Goal: Task Accomplishment & Management: Complete application form

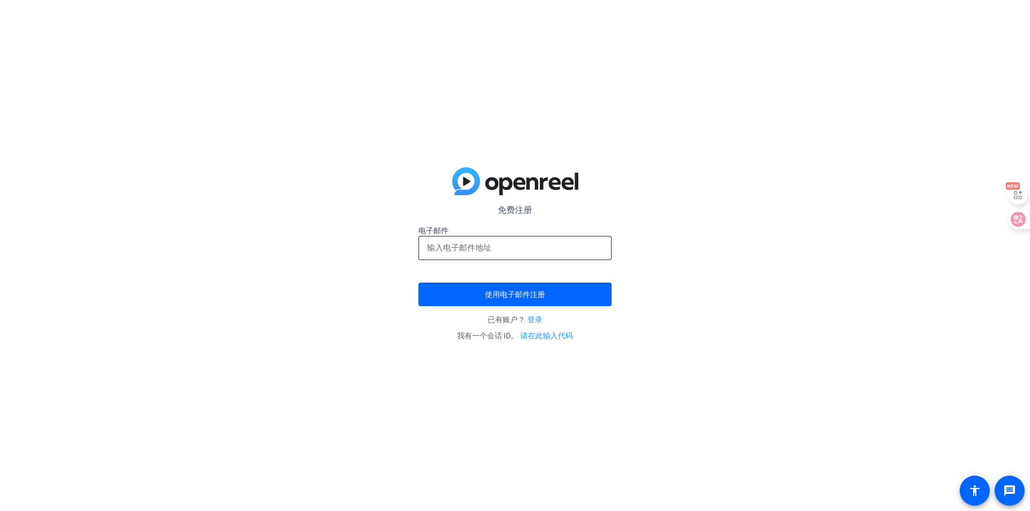
click at [530, 247] on input "email" at bounding box center [515, 247] width 176 height 13
drag, startPoint x: 551, startPoint y: 49, endPoint x: 537, endPoint y: 100, distance: 52.3
click at [551, 49] on div "免费注册 电子邮件 使用电子邮件注册 已有账户？ 登录 我有一个会话 ID。 请在此输入代码" at bounding box center [515, 255] width 1030 height 511
click at [521, 247] on input "email" at bounding box center [515, 247] width 176 height 13
paste input "Descript"
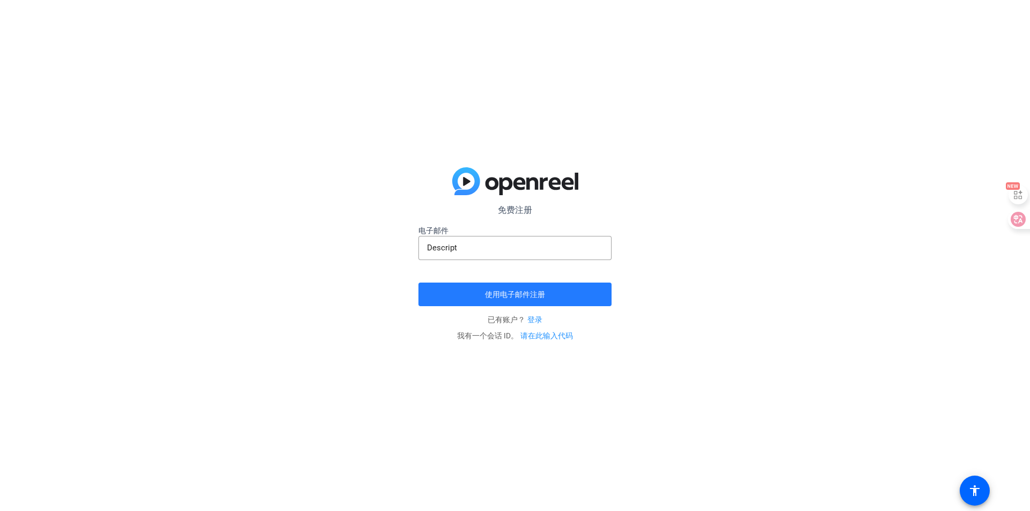
click at [548, 295] on span "submit" at bounding box center [515, 295] width 193 height 26
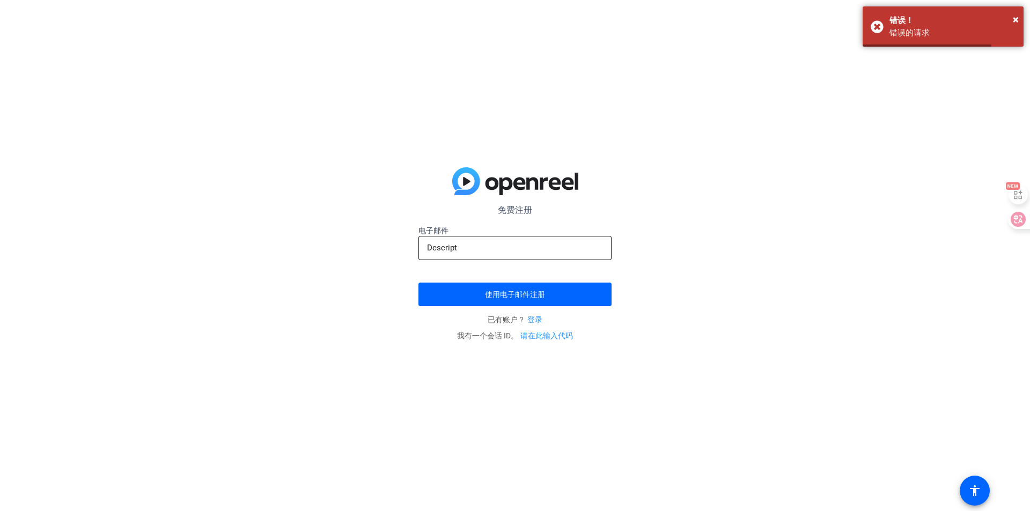
click at [501, 248] on input "Descript" at bounding box center [515, 247] width 176 height 13
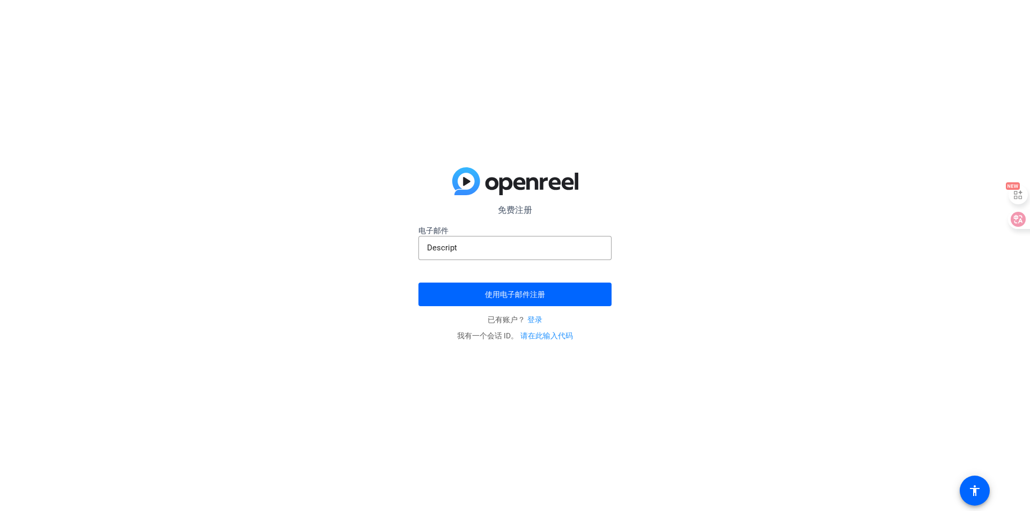
drag, startPoint x: 652, startPoint y: 61, endPoint x: 582, endPoint y: 169, distance: 128.0
click at [652, 61] on div "免费注册 电子邮件 Descript 使用电子邮件注册 已有账户？ 登录 我有一个会话 ID。 请在此输入代码" at bounding box center [515, 255] width 1030 height 511
click at [549, 248] on input "Descript" at bounding box center [515, 247] width 176 height 13
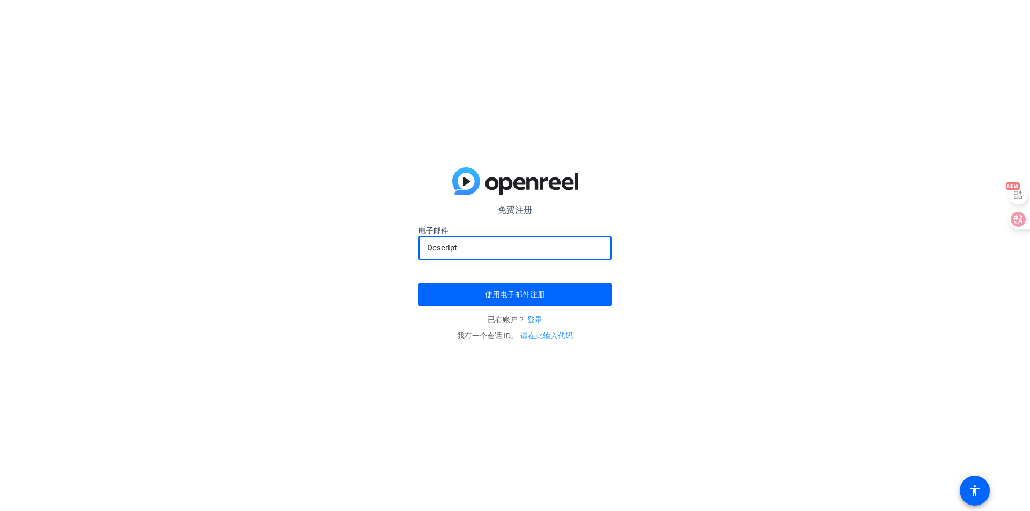
paste input "blottpsideyufwebm@hotmail.com"
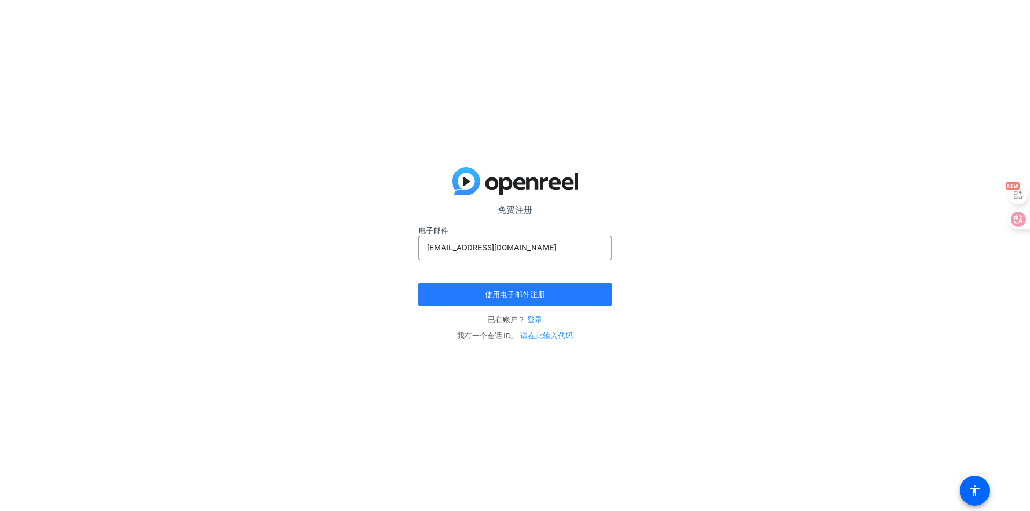
click at [555, 303] on span "submit" at bounding box center [515, 295] width 193 height 26
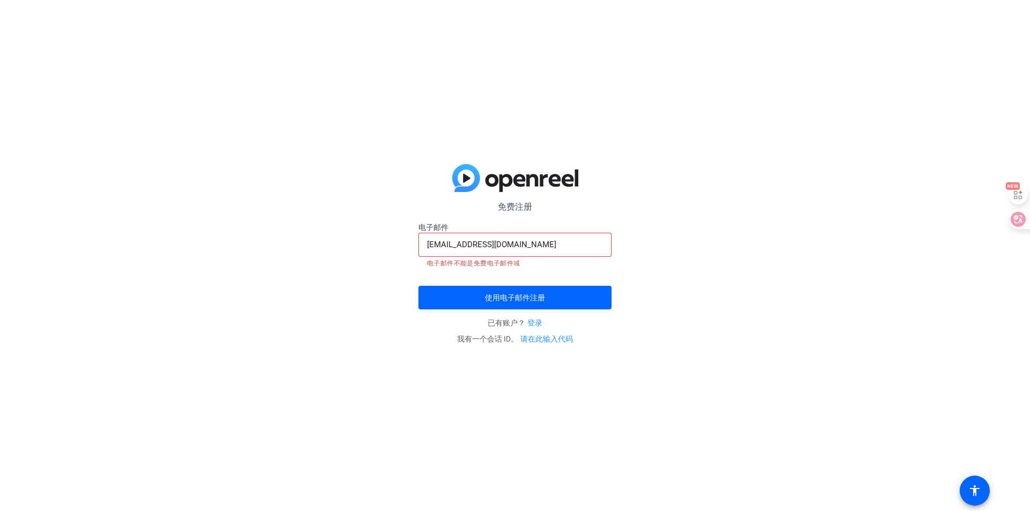
click at [668, 80] on div "免费注册 电子邮件 blottpsideyufwebm@hotmail.com 电子邮件不能是免费电子邮件域 使用电子邮件注册 已有账户？ 登录 我有一个会话…" at bounding box center [515, 255] width 1030 height 511
click at [579, 247] on input "blottpsideyufwebm@hotmail.com" at bounding box center [515, 244] width 176 height 13
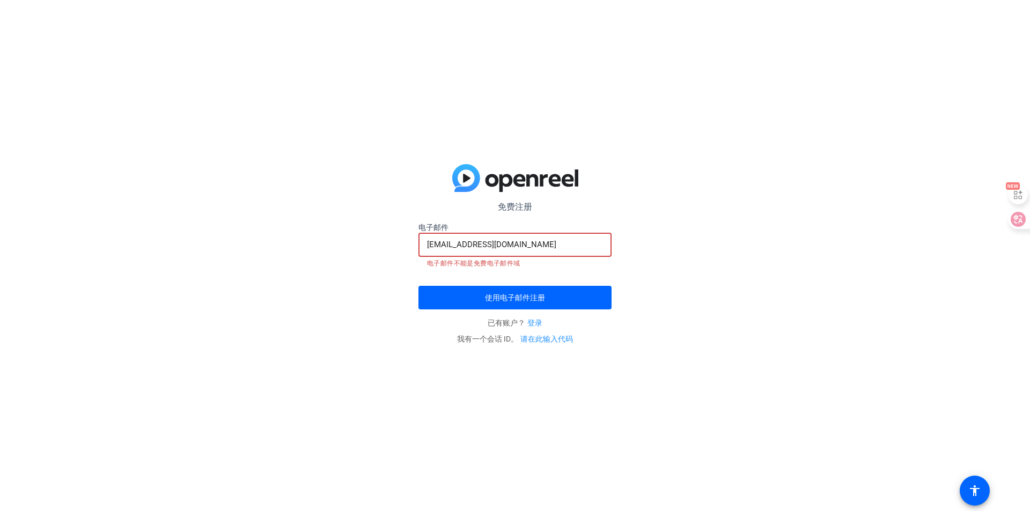
click at [579, 247] on input "blottpsideyufwebm@hotmail.com" at bounding box center [515, 244] width 176 height 13
paste input "ipesyragooo8cuo"
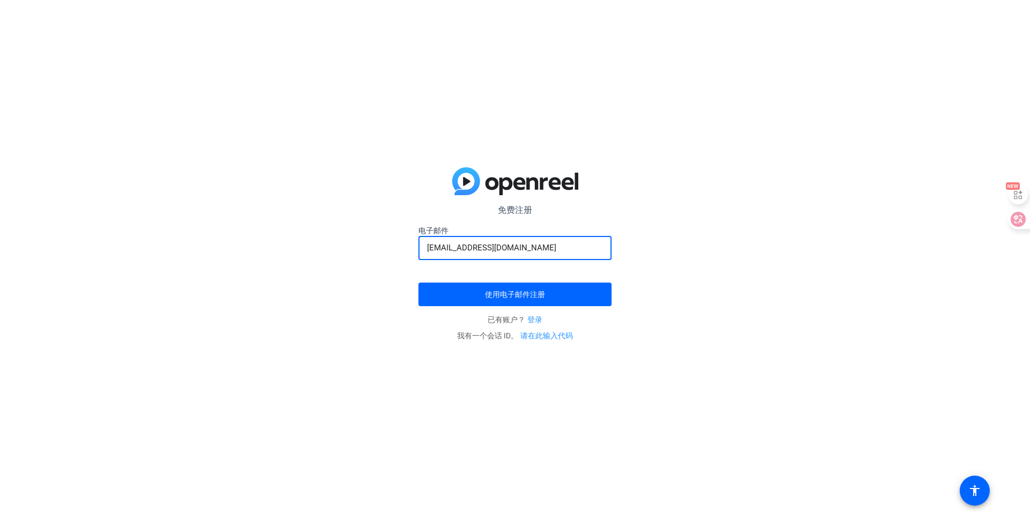
type input "bipesyragooo8cuo@hotmail.com"
click at [419, 283] on button "使用电子邮件注册" at bounding box center [515, 295] width 193 height 24
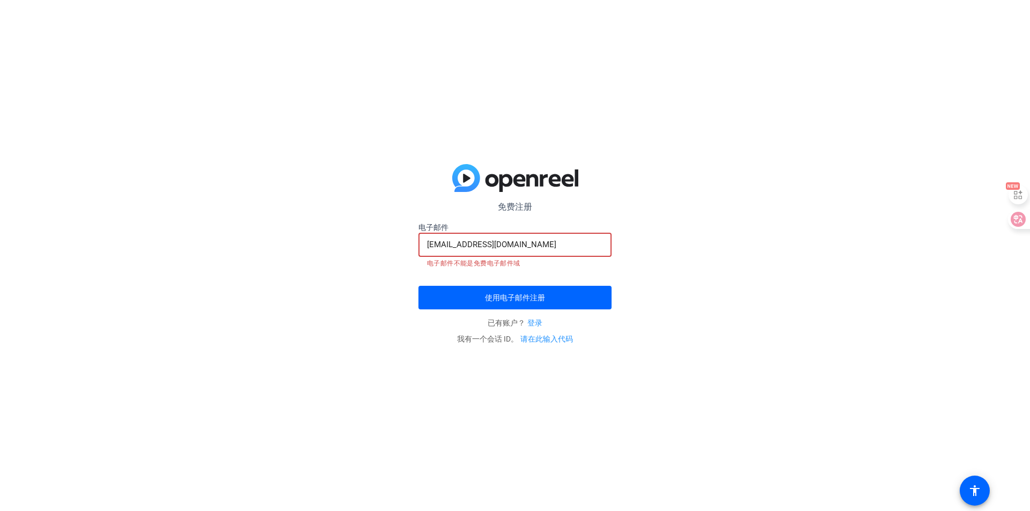
click at [561, 239] on input "bipesyragooo8cuo@hotmail.com" at bounding box center [515, 244] width 176 height 13
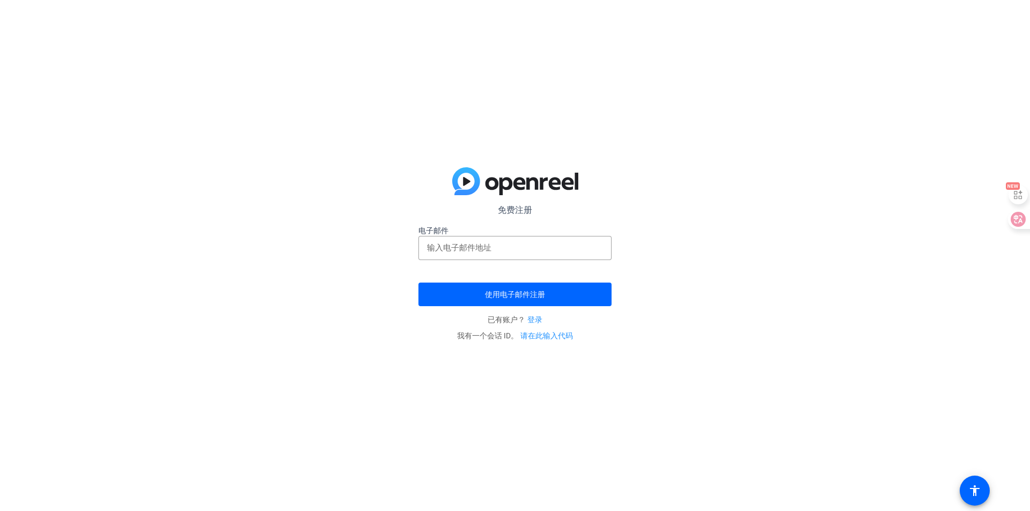
click at [665, 343] on div "免费注册 电子邮件 使用电子邮件注册 已有账户？ 登录 我有一个会话 ID。 请在此输入代码" at bounding box center [515, 255] width 1030 height 511
click at [579, 298] on span "submit" at bounding box center [515, 295] width 193 height 26
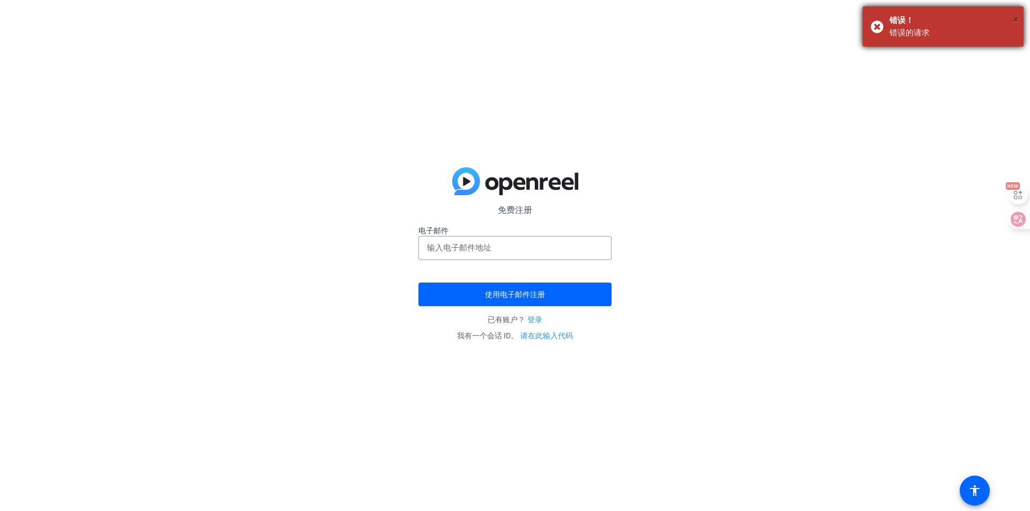
click at [1016, 20] on font "×" at bounding box center [1016, 19] width 6 height 13
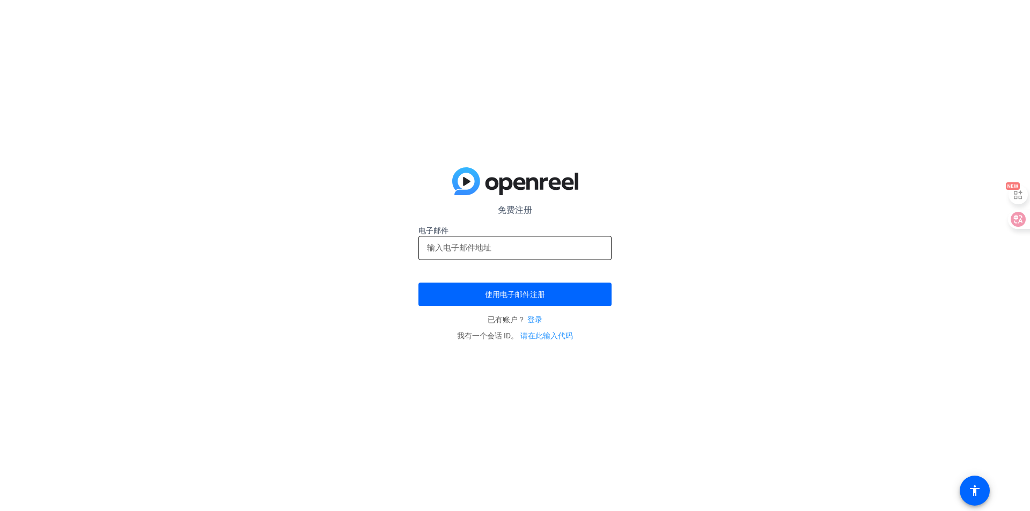
click at [530, 244] on input "email" at bounding box center [515, 247] width 176 height 13
click at [546, 247] on input "email" at bounding box center [515, 247] width 176 height 13
click at [452, 248] on input "email" at bounding box center [515, 247] width 176 height 13
click at [456, 246] on input "email" at bounding box center [515, 247] width 176 height 13
click at [528, 258] on div at bounding box center [515, 248] width 176 height 24
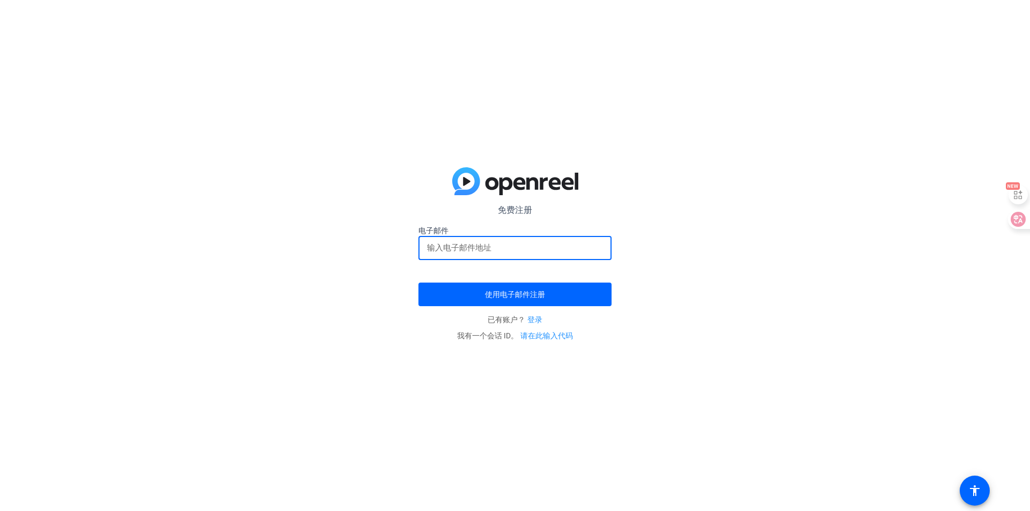
click at [529, 251] on input "email" at bounding box center [515, 247] width 176 height 13
click at [566, 241] on input "email" at bounding box center [515, 247] width 176 height 13
click at [678, 257] on div "免费注册 电子邮件 使用电子邮件注册 已有账户？ 登录 我有一个会话 ID。 请在此输入代码" at bounding box center [515, 255] width 1030 height 511
click at [434, 253] on input "email" at bounding box center [515, 247] width 176 height 13
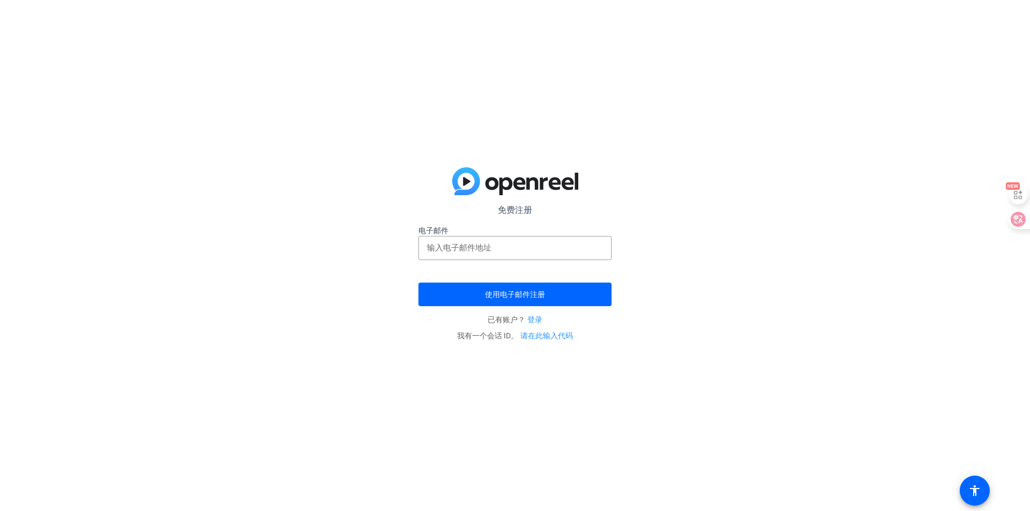
click at [627, 247] on div "免费注册 电子邮件 使用电子邮件注册 已有账户？ 登录 我有一个会话 ID。 请在此输入代码" at bounding box center [515, 255] width 1030 height 511
click at [516, 246] on input "email" at bounding box center [515, 247] width 176 height 13
click at [656, 248] on div "免费注册 电子邮件 使用电子邮件注册 已有账户？ 登录 我有一个会话 ID。 请在此输入代码" at bounding box center [515, 255] width 1030 height 511
click at [568, 236] on div at bounding box center [515, 248] width 176 height 24
drag, startPoint x: 565, startPoint y: 250, endPoint x: 561, endPoint y: 254, distance: 6.5
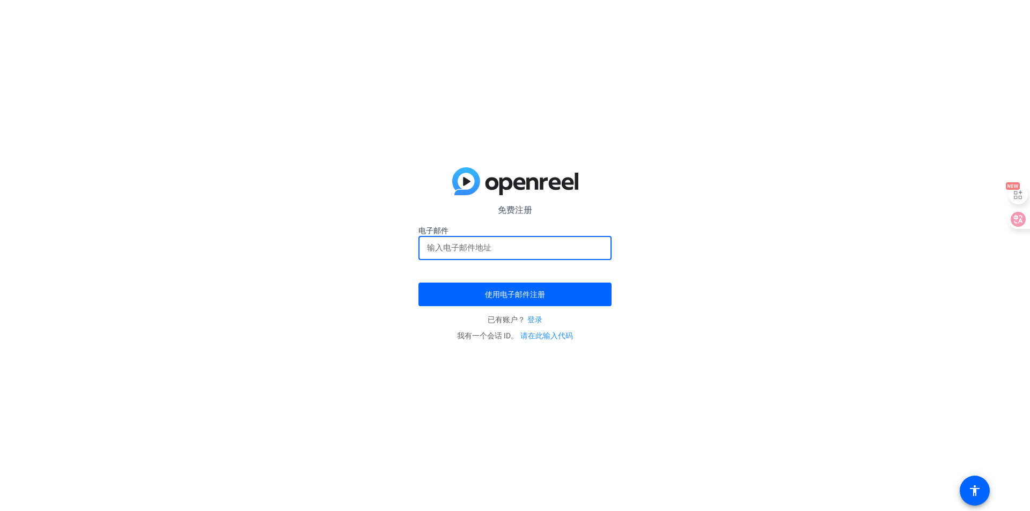
click at [565, 250] on input "email" at bounding box center [515, 247] width 176 height 13
click at [539, 243] on input "email" at bounding box center [515, 247] width 176 height 13
click at [560, 247] on input "email" at bounding box center [515, 247] width 176 height 13
click at [737, 250] on div "免费注册 电子邮件 使用电子邮件注册 已有账户？ 登录 我有一个会话 ID。 请在此输入代码" at bounding box center [515, 255] width 1030 height 511
click at [300, 256] on div "免费注册 电子邮件 使用电子邮件注册 已有账户？ 登录 我有一个会话 ID。 请在此输入代码" at bounding box center [515, 255] width 1030 height 511
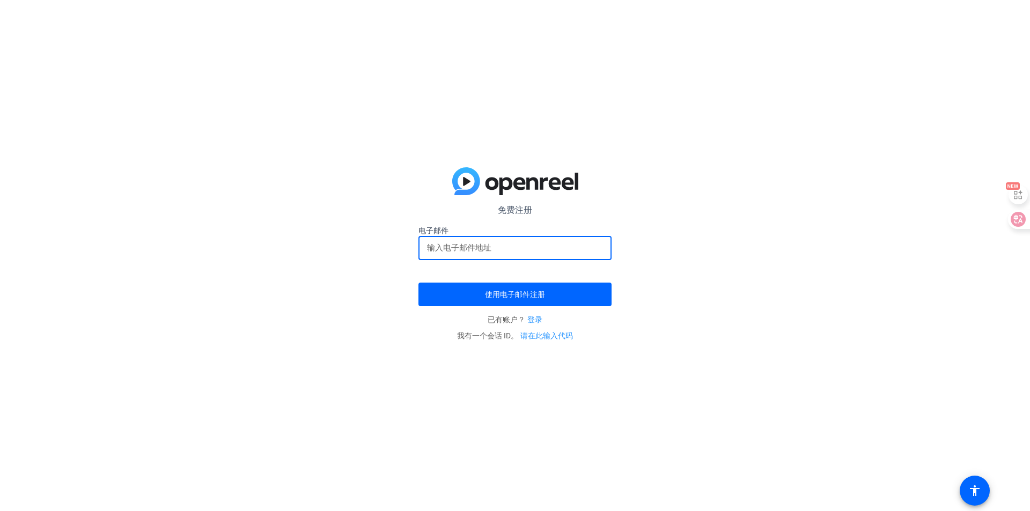
drag, startPoint x: 508, startPoint y: 246, endPoint x: 512, endPoint y: 254, distance: 9.1
click at [508, 246] on input "email" at bounding box center [515, 247] width 176 height 13
paste input "lena.wilson113355@gmail.com"
type input "lena.wilson113355@gmail.com"
click at [560, 297] on span "submit" at bounding box center [515, 295] width 193 height 26
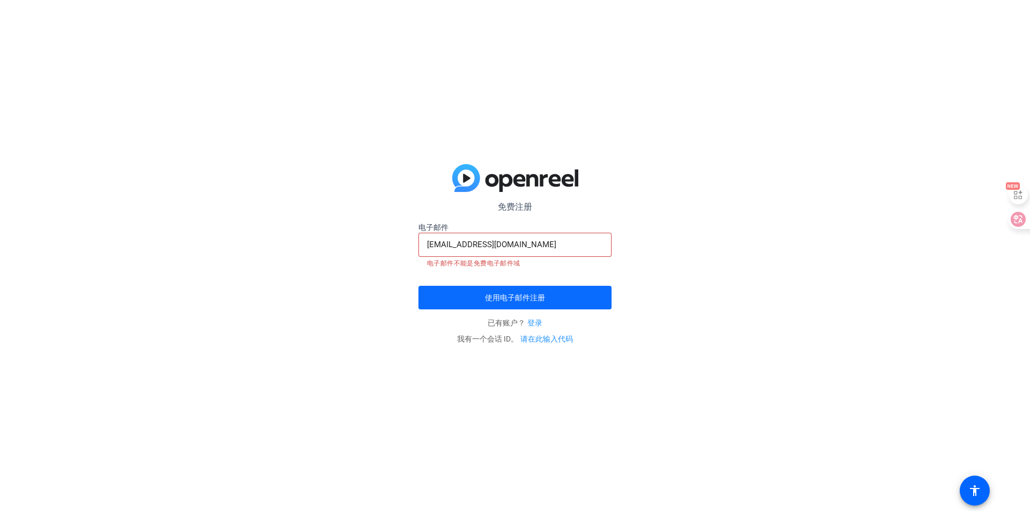
click at [585, 297] on span "submit" at bounding box center [515, 298] width 193 height 26
click at [779, 298] on div "免费注册 电子邮件 lena.wilson113355@gmail.com 电子邮件不能是免费电子邮件域 使用电子邮件注册 已有账户？ 登录 我有一个会话 I…" at bounding box center [515, 255] width 1030 height 511
click at [560, 244] on input "lena.wilson113355@gmail.com" at bounding box center [515, 244] width 176 height 13
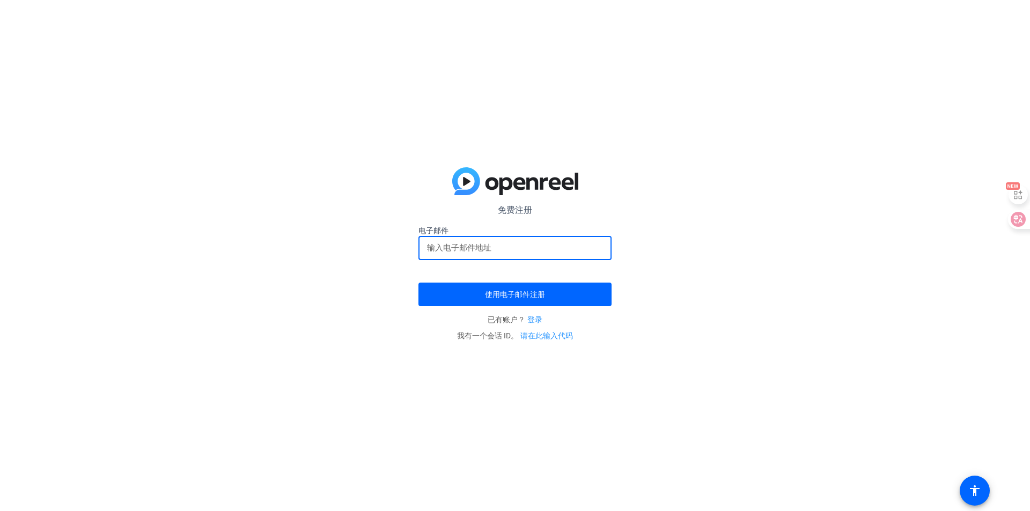
click at [578, 239] on div at bounding box center [515, 248] width 176 height 24
click at [491, 255] on div at bounding box center [515, 248] width 176 height 24
click at [505, 245] on input "email" at bounding box center [515, 247] width 176 height 13
paste input "[EMAIL_ADDRESS][DOMAIN_NAME]"
type input "[EMAIL_ADDRESS][DOMAIN_NAME]"
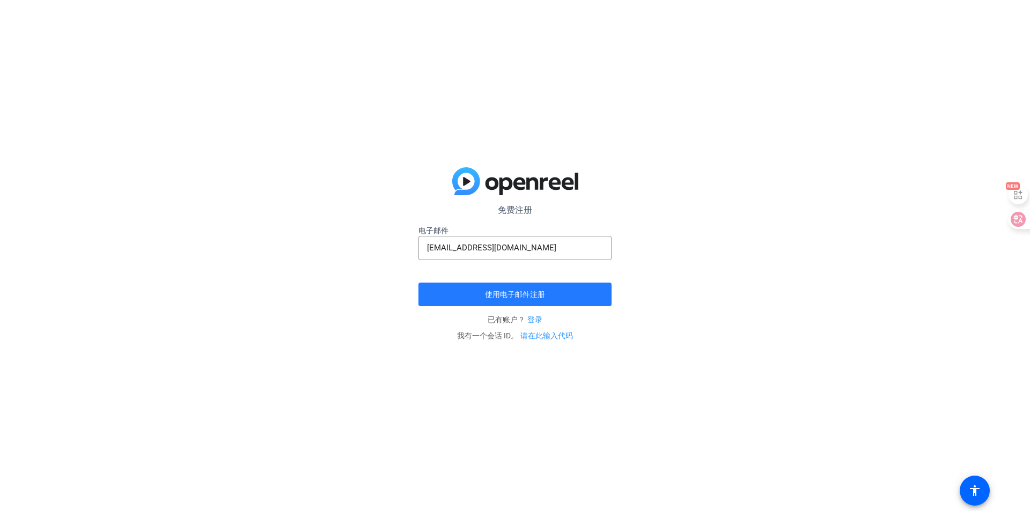
click at [516, 288] on span "submit" at bounding box center [515, 295] width 193 height 26
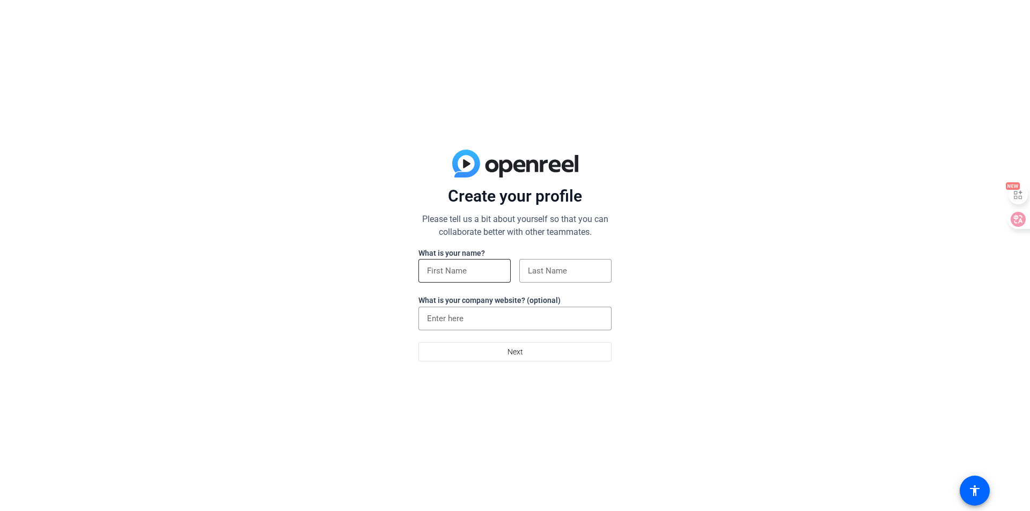
click at [471, 274] on input at bounding box center [464, 271] width 75 height 13
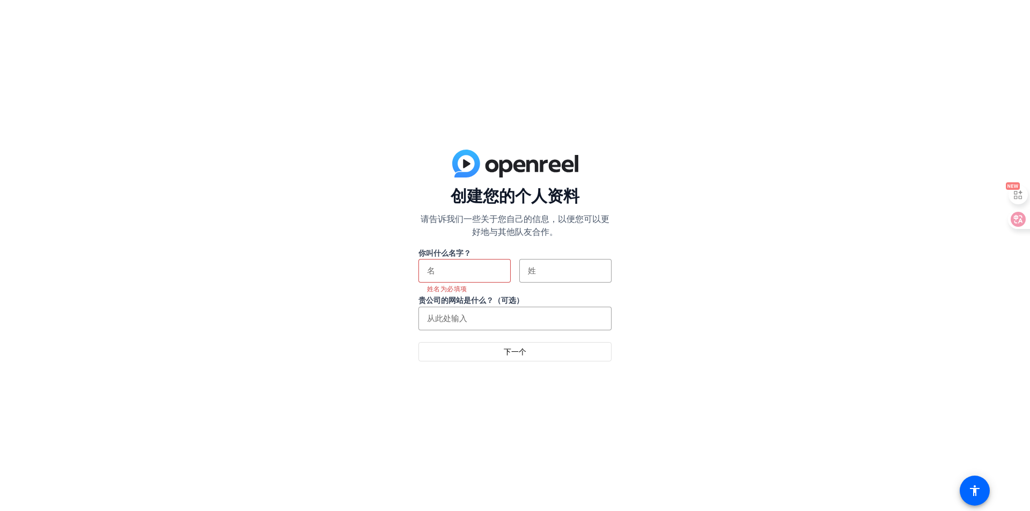
click at [722, 157] on div "创建您的个人资料 请告诉我们一些关于您自己的信息，以便您可以更好地与其他队友合作。 你叫什么名字？ 姓名为必填项 贵公司的网站是什么？（可选） 下一个" at bounding box center [515, 255] width 1030 height 511
click at [488, 278] on div at bounding box center [464, 271] width 75 height 24
click at [485, 272] on input at bounding box center [464, 271] width 75 height 13
click at [487, 274] on input at bounding box center [464, 271] width 75 height 13
type input "lei"
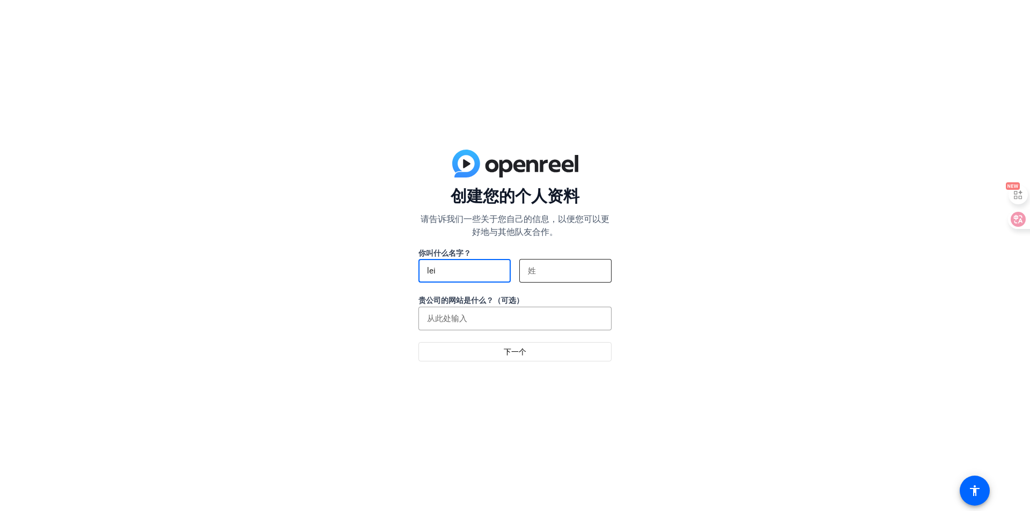
click at [534, 268] on input at bounding box center [565, 271] width 75 height 13
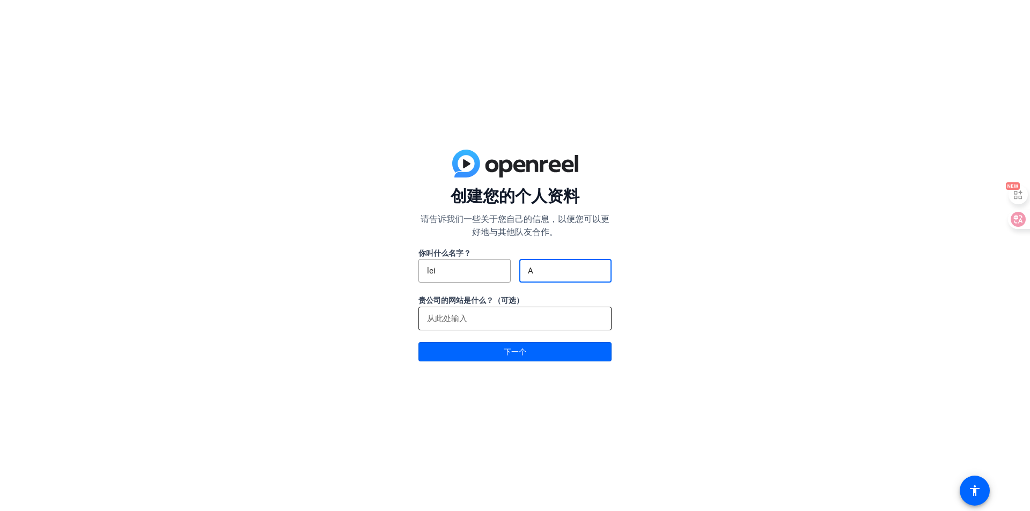
type input "A"
click at [524, 321] on input at bounding box center [515, 318] width 176 height 13
click at [529, 345] on span at bounding box center [515, 352] width 192 height 26
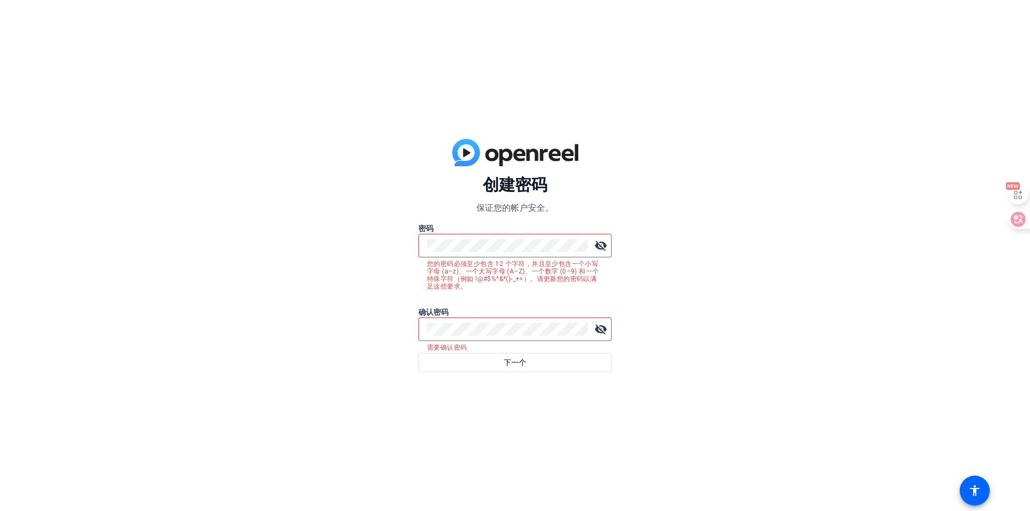
click at [597, 243] on mat-icon "visibility_off" at bounding box center [600, 245] width 21 height 21
click at [598, 329] on mat-icon "visibility_off" at bounding box center [600, 329] width 21 height 21
click at [490, 365] on span at bounding box center [515, 363] width 192 height 26
click at [489, 367] on span at bounding box center [515, 363] width 192 height 26
click at [722, 252] on div "创建密码 保证您的帐户安全。 密码 visibility 您的密码必须至少包含 12 个字符，并且至少包含一个小写字母 (a–z)、一个大写字母 (A–Z)、…" at bounding box center [515, 255] width 1030 height 511
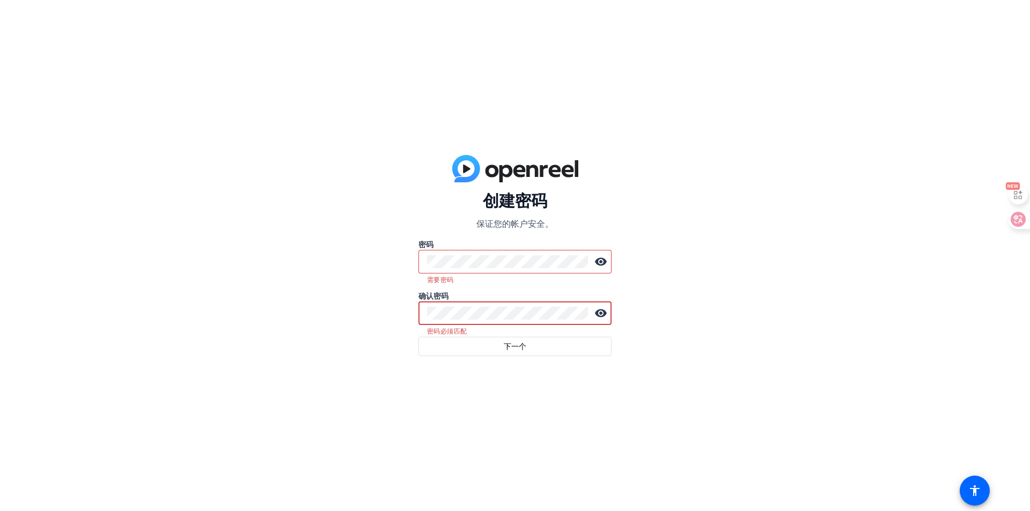
click at [414, 319] on div "创建密码 保证您的帐户安全。 密码 visibility 需要密码 确认密码 visibility 密码必须匹配 下一个" at bounding box center [515, 255] width 1030 height 511
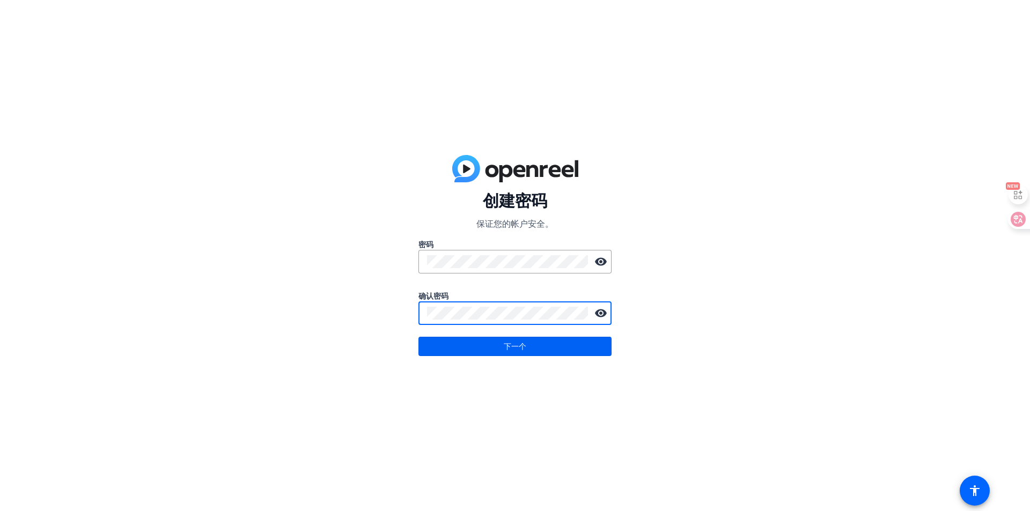
click at [452, 349] on span at bounding box center [515, 347] width 192 height 26
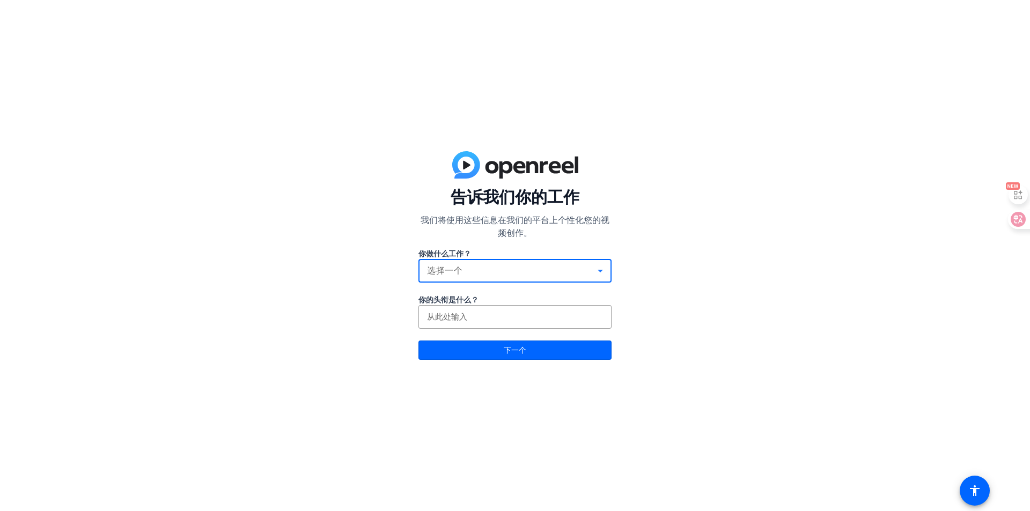
click at [500, 275] on div "选择一个" at bounding box center [512, 271] width 171 height 13
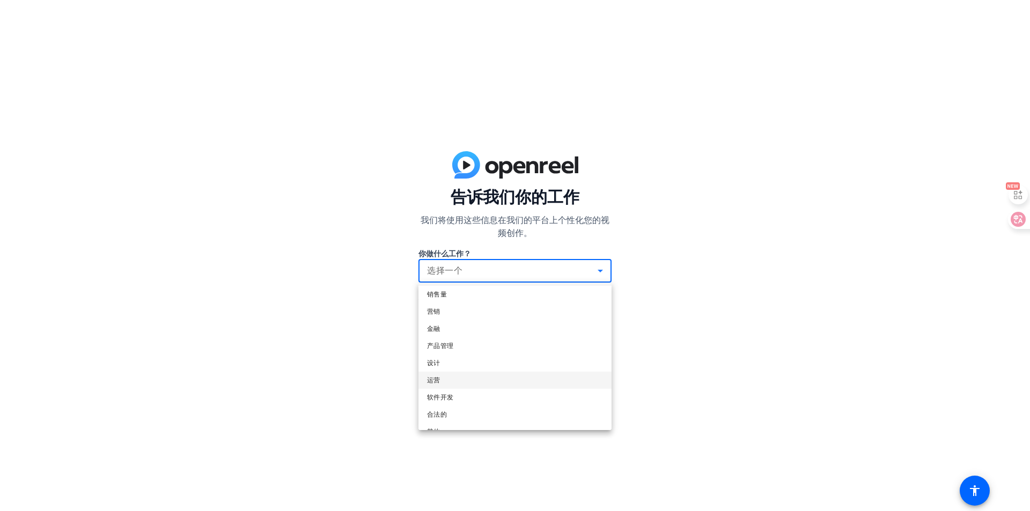
scroll to position [33, 0]
click at [503, 397] on mat-option "合法的" at bounding box center [515, 400] width 193 height 17
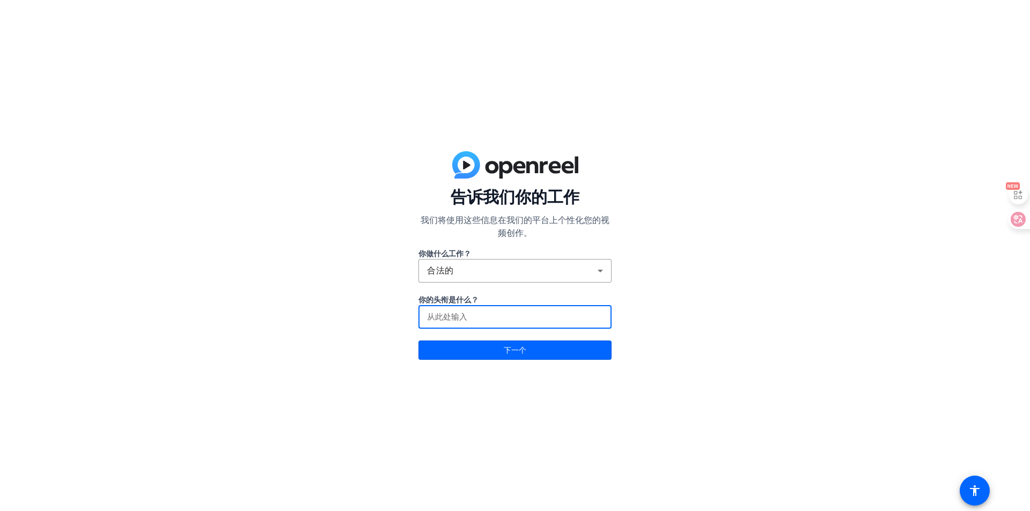
click at [519, 319] on input at bounding box center [515, 317] width 176 height 13
click at [513, 349] on font "下一个" at bounding box center [515, 350] width 23 height 9
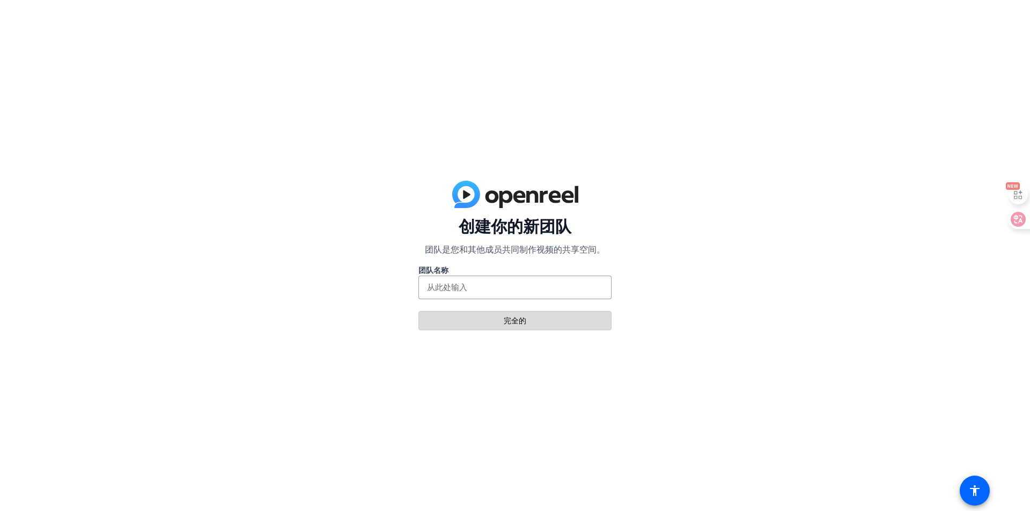
click at [519, 325] on font "完全的" at bounding box center [515, 321] width 23 height 9
click at [522, 294] on input at bounding box center [515, 287] width 176 height 13
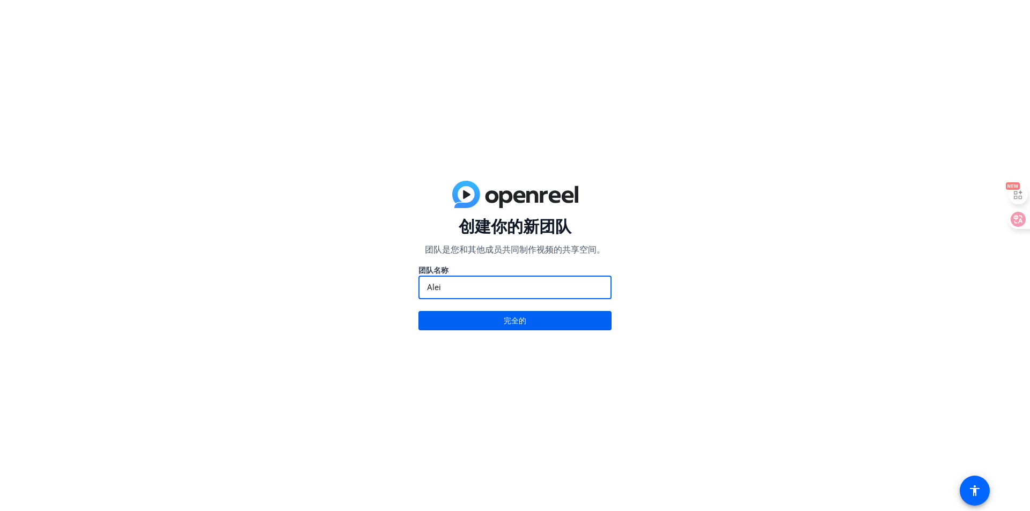
type input "Alei"
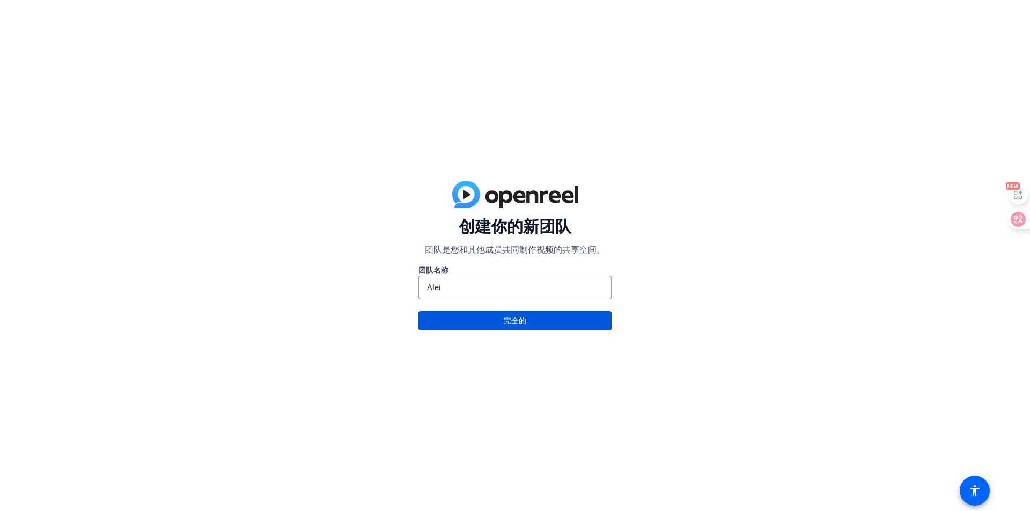
click at [521, 330] on span "完全的" at bounding box center [515, 321] width 23 height 20
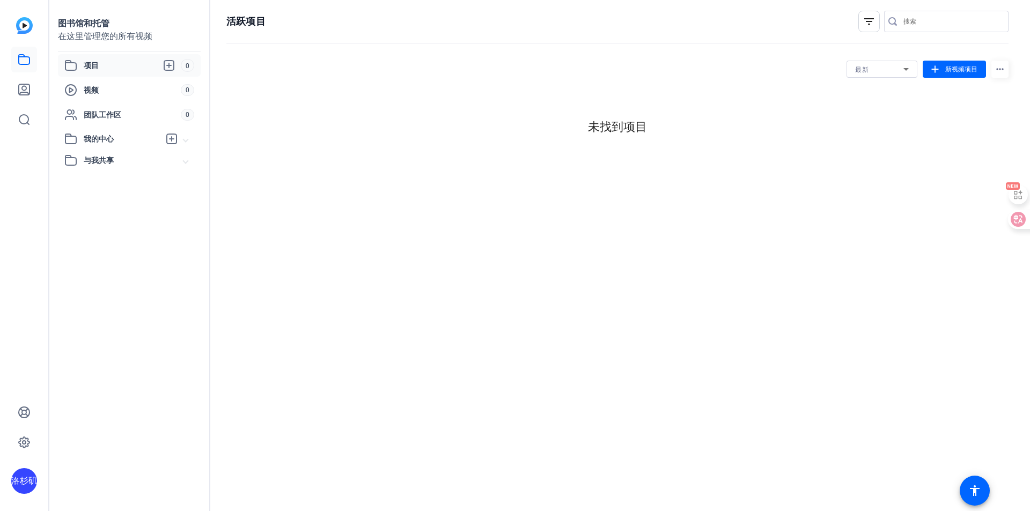
scroll to position [0, 0]
click at [455, 175] on div "活跃项目 filter_list 最新 add 新视频项目 more_horiz 未找到项目" at bounding box center [617, 255] width 815 height 511
click at [171, 64] on icon at bounding box center [169, 65] width 13 height 13
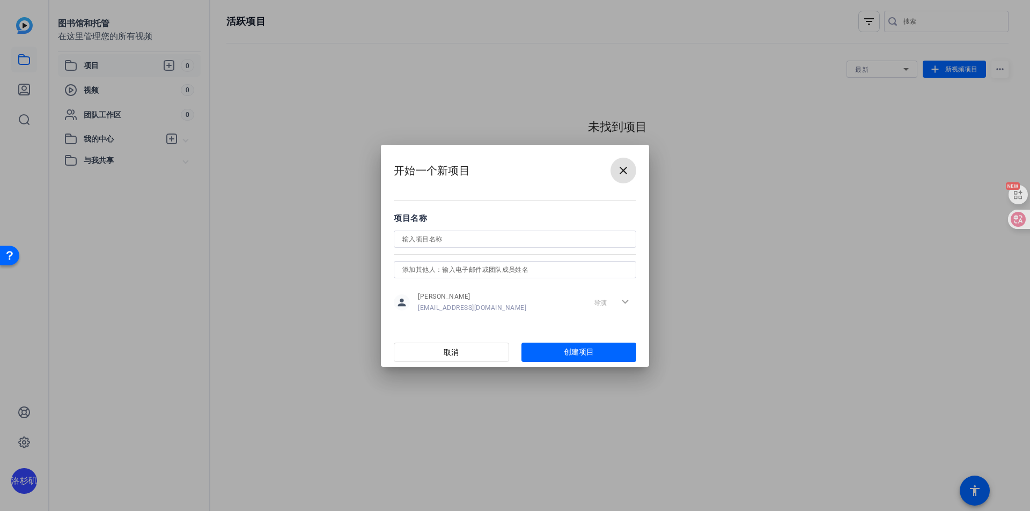
click at [494, 241] on input at bounding box center [514, 239] width 225 height 13
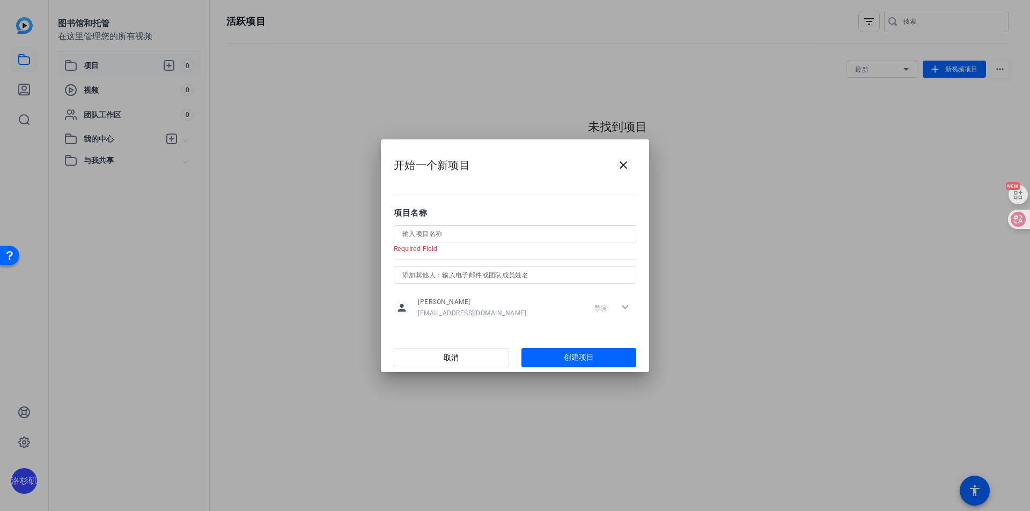
click at [525, 262] on form "项目名称 Required Field person [PERSON_NAME] [EMAIL_ADDRESS][DOMAIN_NAME] 导演 expand…" at bounding box center [515, 264] width 243 height 114
click at [529, 233] on input at bounding box center [514, 234] width 225 height 13
click at [535, 275] on input "text" at bounding box center [514, 275] width 225 height 13
click at [535, 233] on input at bounding box center [514, 234] width 225 height 13
click at [533, 273] on input "text" at bounding box center [514, 275] width 225 height 13
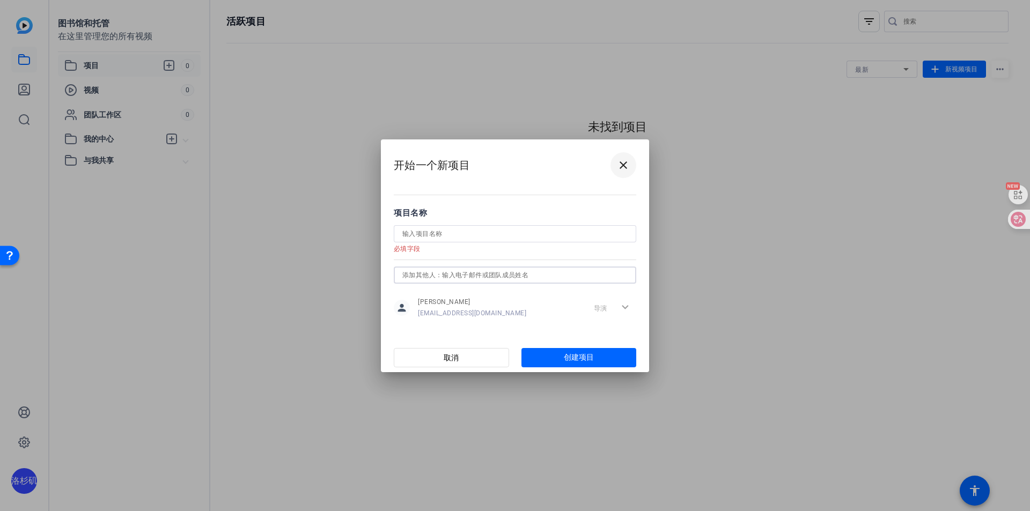
click at [621, 162] on mat-icon "close" at bounding box center [623, 165] width 13 height 13
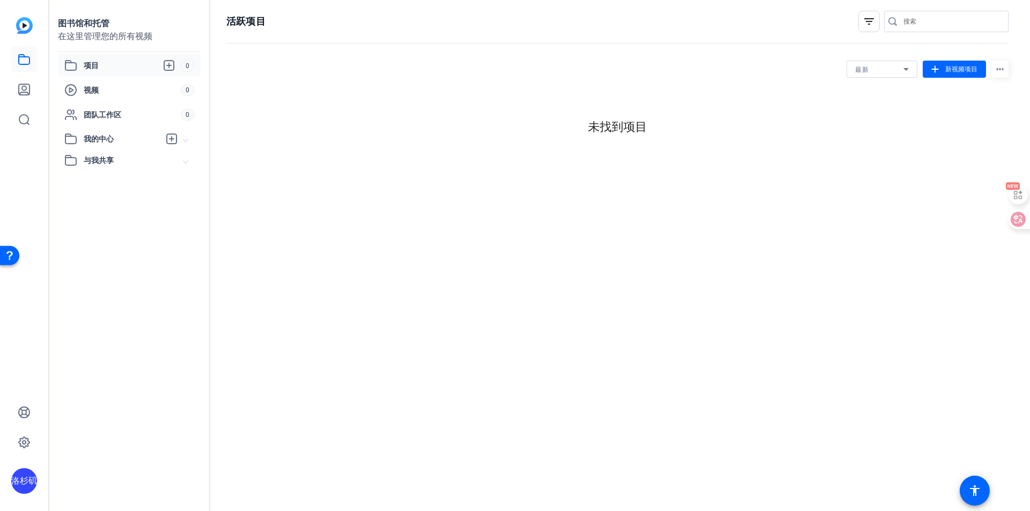
click at [617, 171] on div "活跃项目 filter_list 最新 add 新视频项目 more_horiz 未找到项目" at bounding box center [617, 255] width 815 height 511
click at [945, 75] on span at bounding box center [954, 69] width 63 height 26
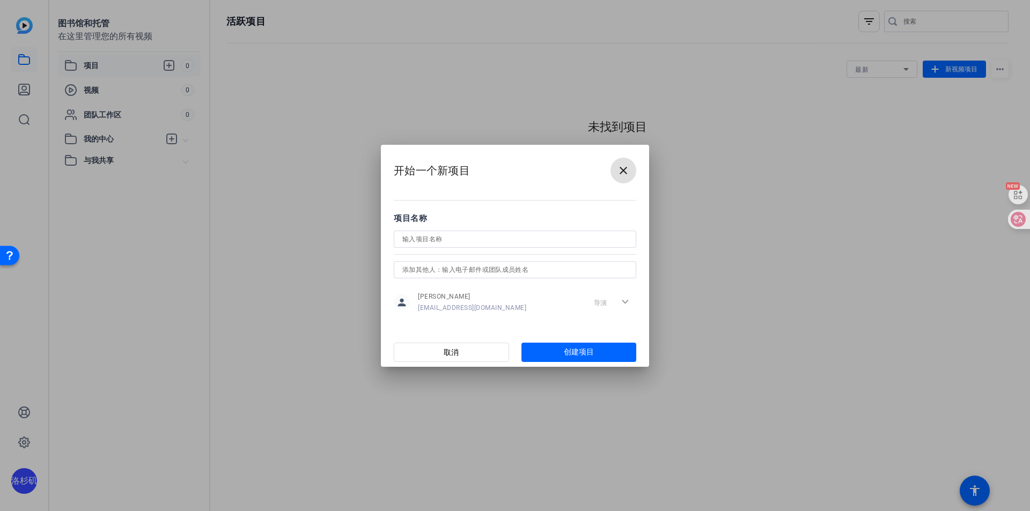
drag, startPoint x: 628, startPoint y: 166, endPoint x: 578, endPoint y: 232, distance: 83.1
click at [0, 0] on openreel-create-project "开始一个新项目 close 项目名称 person [PERSON_NAME] [EMAIL_ADDRESS][DOMAIN_NAME] 导演 expand_…" at bounding box center [0, 0] width 0 height 0
click at [573, 343] on span "button" at bounding box center [579, 353] width 115 height 26
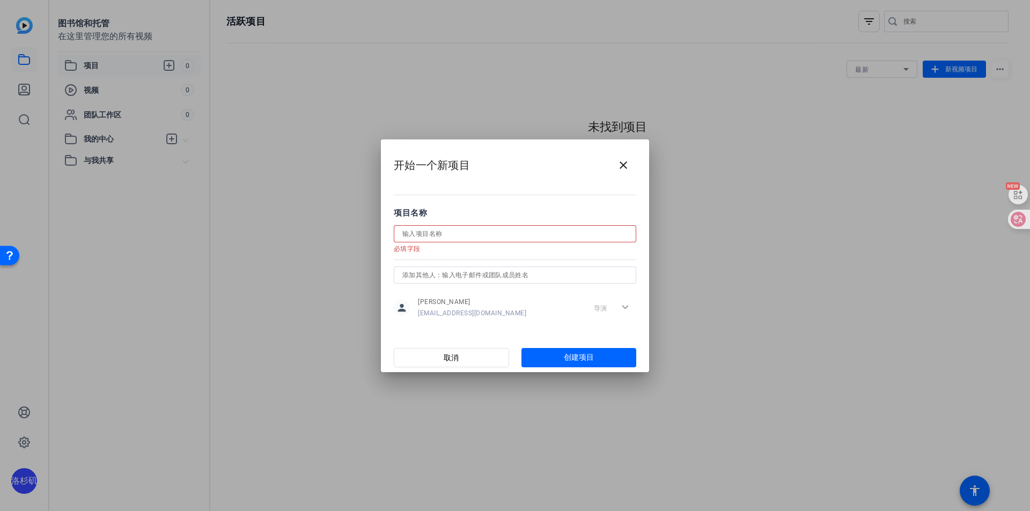
click at [533, 231] on input at bounding box center [514, 234] width 225 height 13
type input "z"
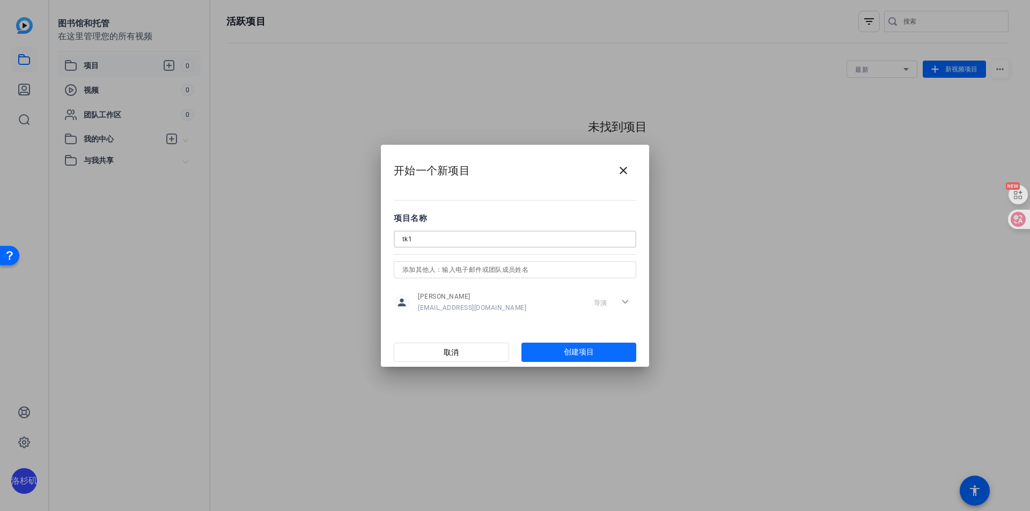
type input "tk1"
click at [559, 351] on span "button" at bounding box center [579, 353] width 115 height 26
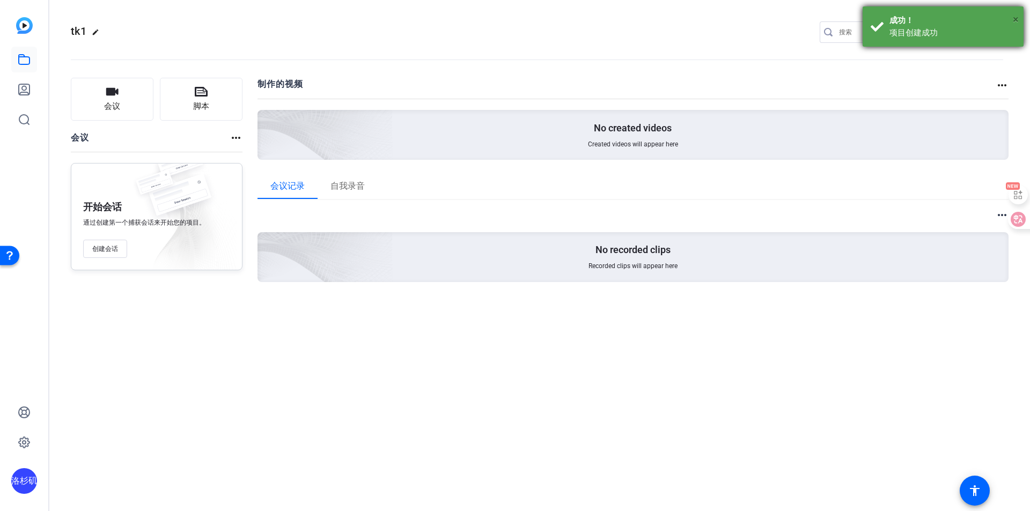
click at [1014, 22] on font "×" at bounding box center [1016, 19] width 6 height 13
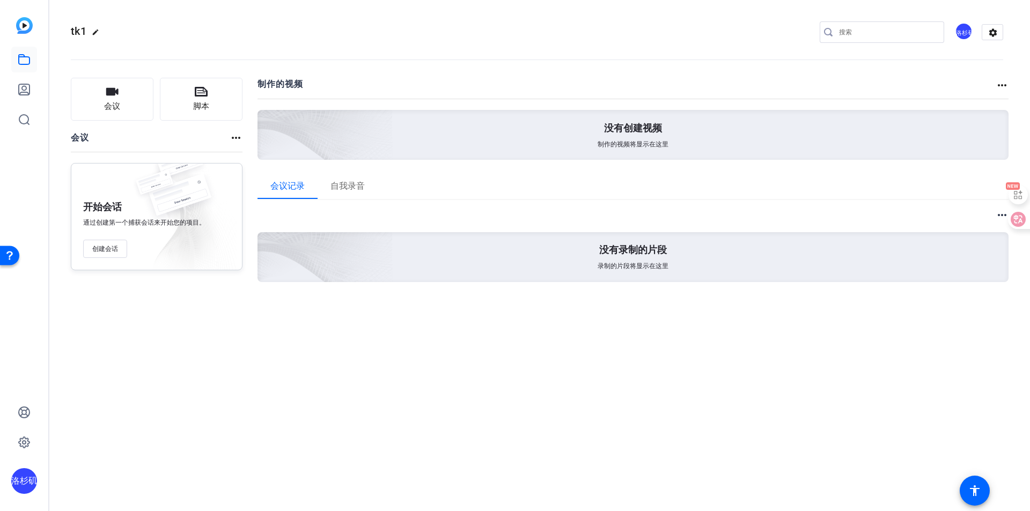
click at [518, 343] on div "tk1 edit 洛杉矶 settings 会议 脚本 会议 more_horiz 开始会话 通过创建第一个捕获会话来开始您的项目。 创建会话 制作的视频 m…" at bounding box center [539, 255] width 981 height 511
click at [189, 97] on button "脚本" at bounding box center [201, 99] width 83 height 43
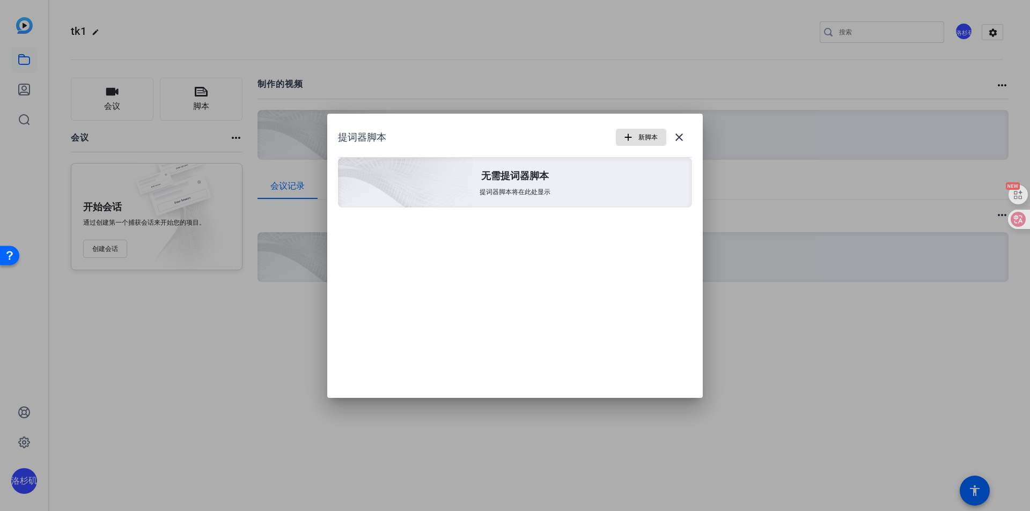
click at [645, 135] on font "新脚本" at bounding box center [648, 138] width 19 height 8
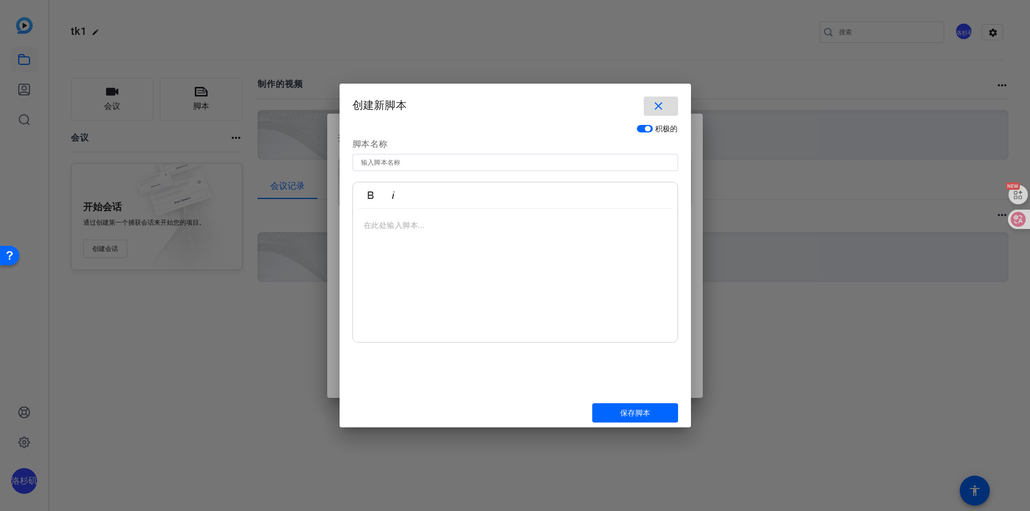
click at [658, 106] on mat-icon "close" at bounding box center [658, 106] width 13 height 13
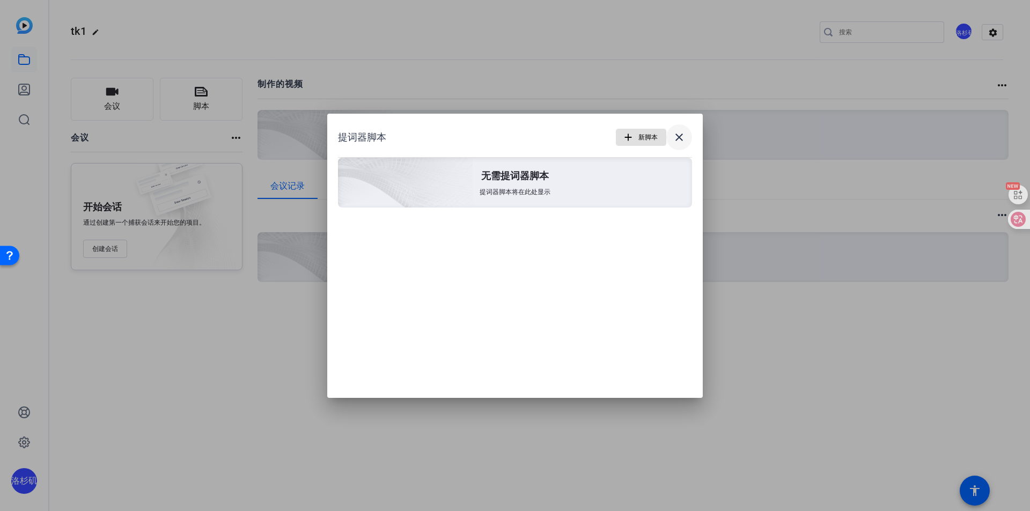
click at [674, 134] on mat-icon "close" at bounding box center [679, 137] width 13 height 13
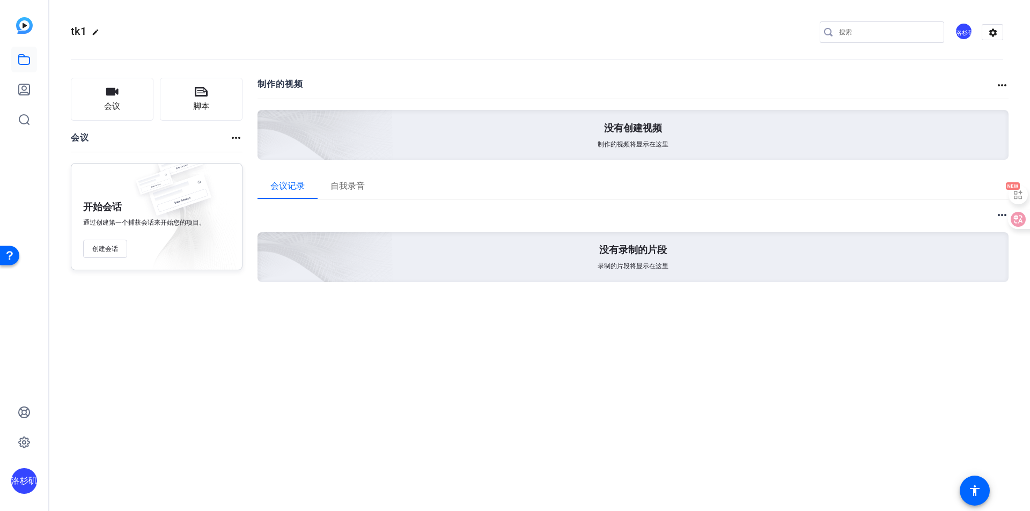
click at [20, 24] on img at bounding box center [24, 25] width 17 height 17
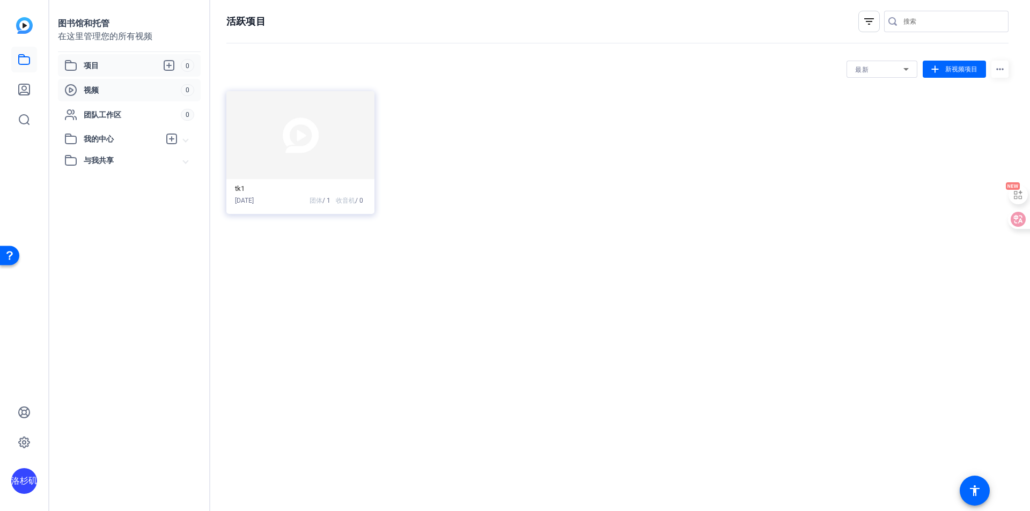
click at [120, 95] on span "视频" at bounding box center [132, 90] width 97 height 11
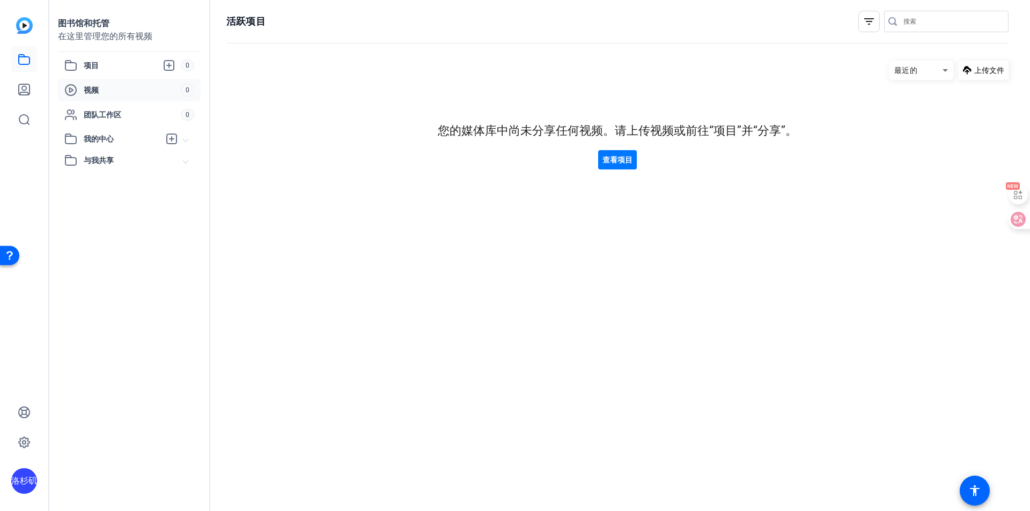
drag, startPoint x: 619, startPoint y: 163, endPoint x: 452, endPoint y: 173, distance: 167.2
click at [452, 173] on hosting-listing "最近的 上传文件 您的媒体库中尚未分享任何视频。请上传视频或前往“项目”并“分享”。 查看项目" at bounding box center [617, 275] width 782 height 440
click at [694, 129] on font "您的媒体库中尚未分享任何视频。请上传视频或前往“项目”并“分享”。" at bounding box center [618, 130] width 360 height 13
click at [978, 71] on font "上传文件" at bounding box center [990, 70] width 30 height 9
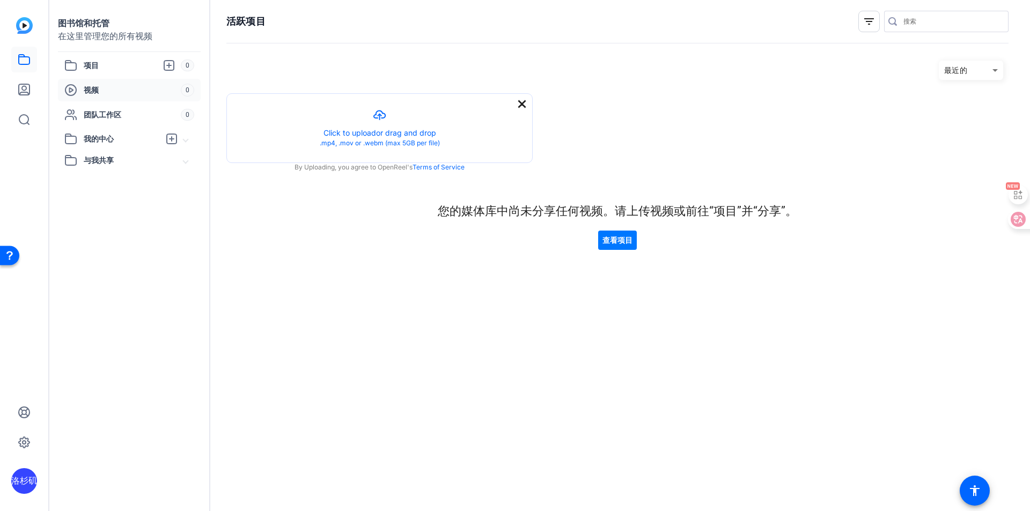
click at [524, 104] on mat-icon "close" at bounding box center [522, 104] width 13 height 13
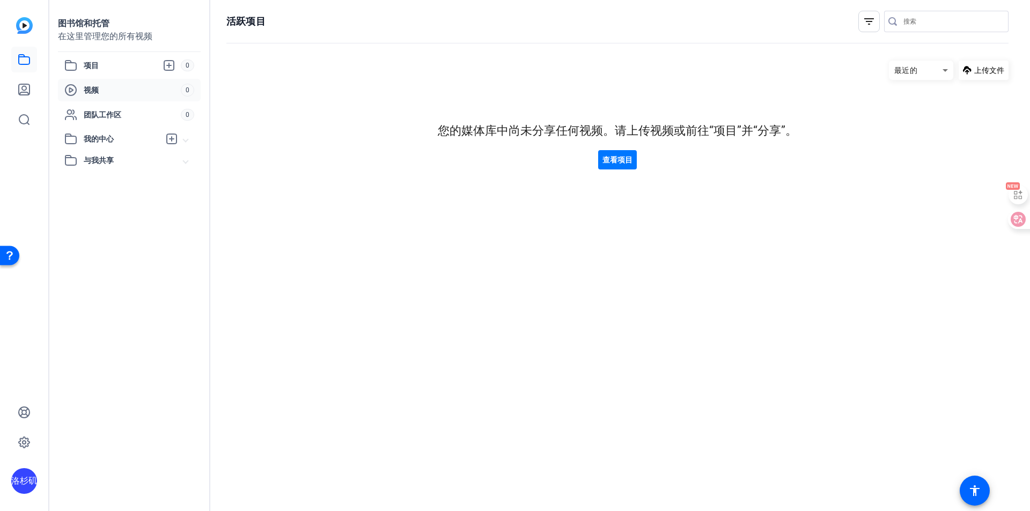
click at [26, 487] on div "洛杉矶" at bounding box center [24, 482] width 26 height 26
click at [139, 361] on div at bounding box center [515, 255] width 1030 height 511
click at [25, 122] on icon at bounding box center [24, 119] width 13 height 13
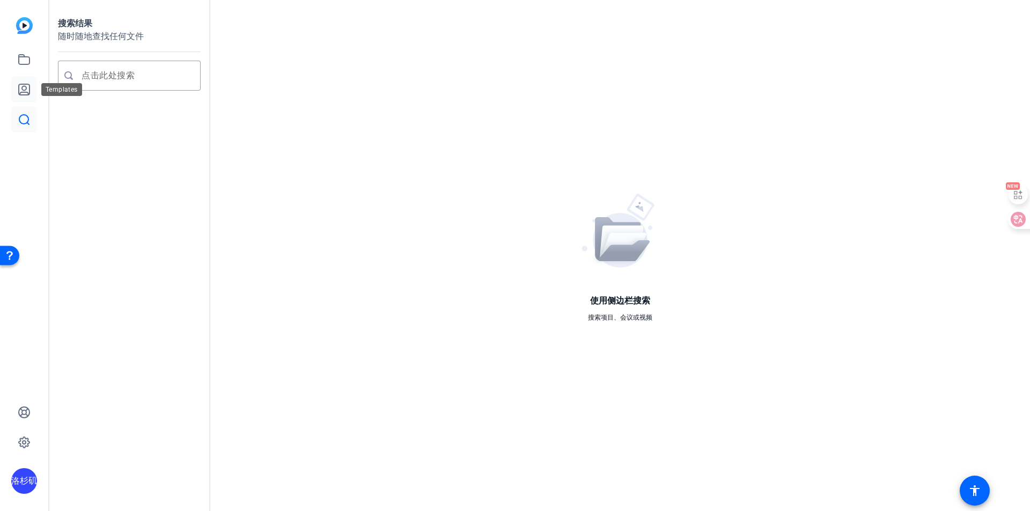
click at [20, 91] on icon at bounding box center [24, 89] width 13 height 13
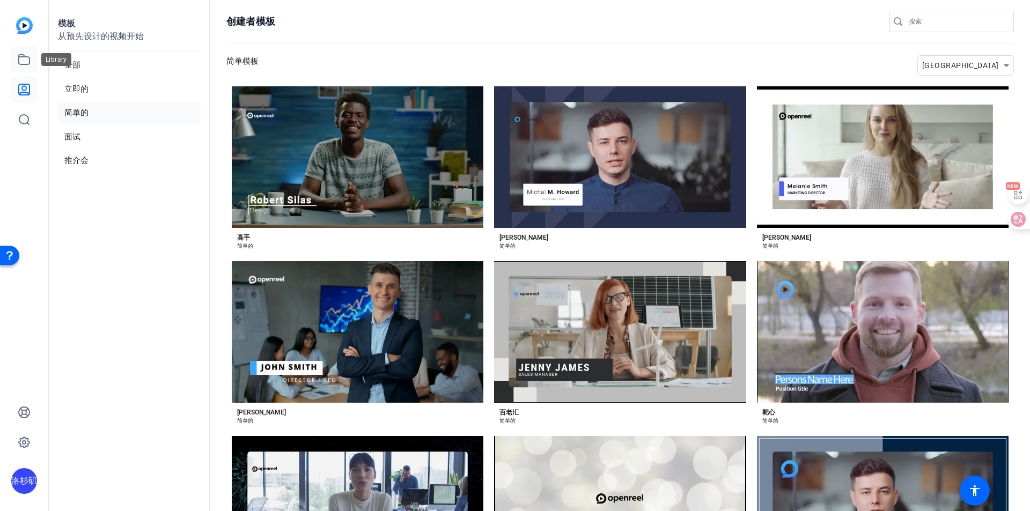
click at [32, 53] on link at bounding box center [24, 60] width 26 height 26
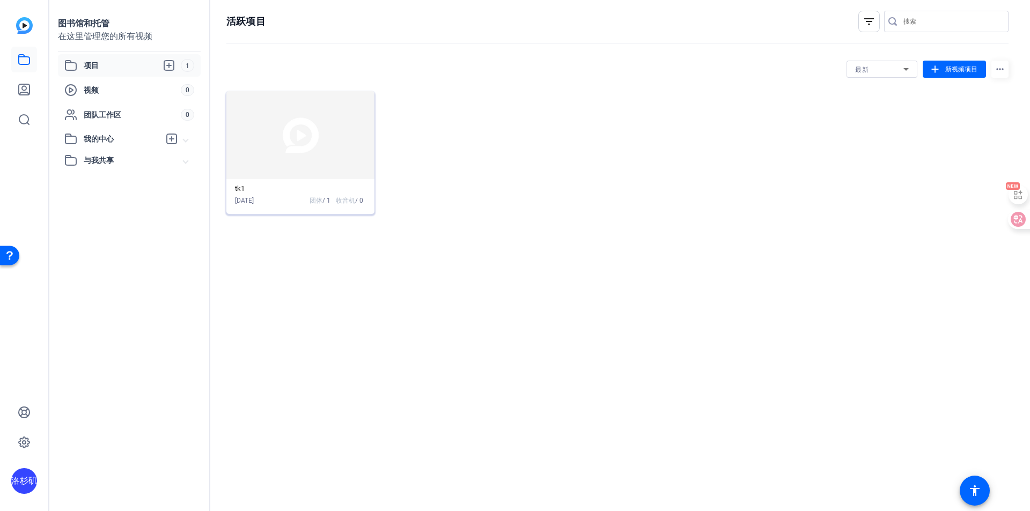
click at [333, 157] on img at bounding box center [300, 135] width 148 height 88
click at [961, 63] on span at bounding box center [954, 69] width 63 height 26
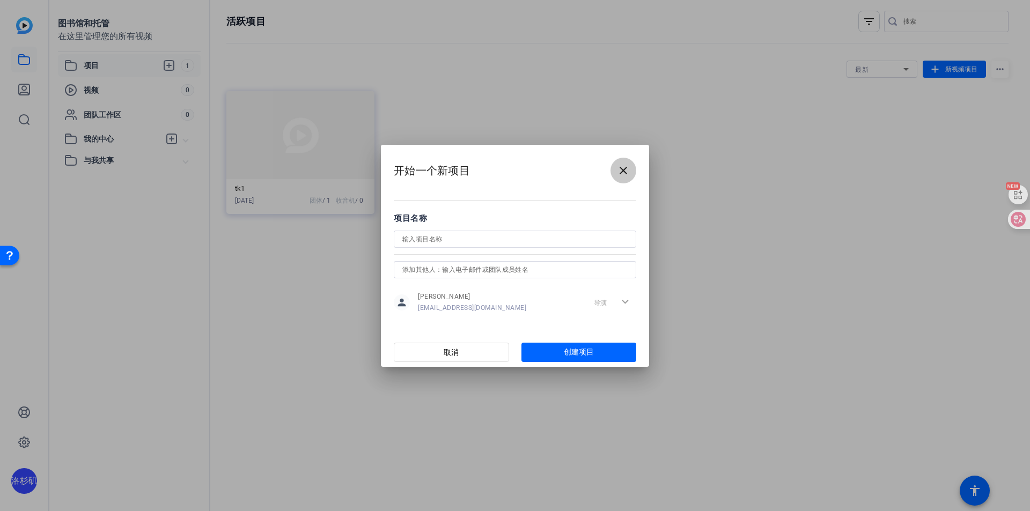
click at [622, 167] on mat-icon "close" at bounding box center [623, 170] width 13 height 13
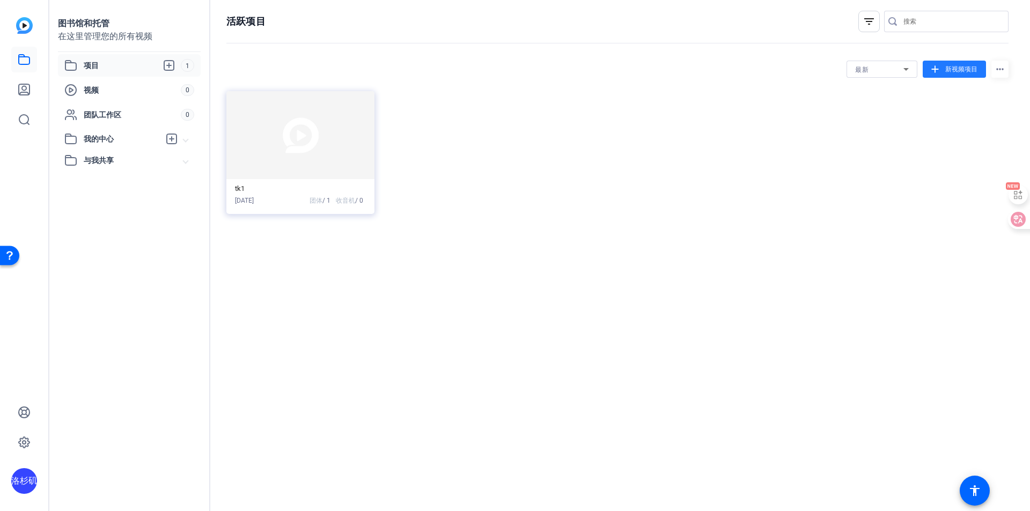
click at [674, 186] on div "tk1 [DATE] 团体 / 1 收音机 / 0" at bounding box center [617, 152] width 782 height 123
click at [30, 33] on img at bounding box center [24, 25] width 17 height 17
click at [28, 68] on link at bounding box center [24, 60] width 26 height 26
click at [197, 140] on mat-expansion-panel-header "我的中心" at bounding box center [129, 138] width 143 height 21
click at [192, 184] on mat-expansion-panel-header "与我共享" at bounding box center [129, 183] width 143 height 21
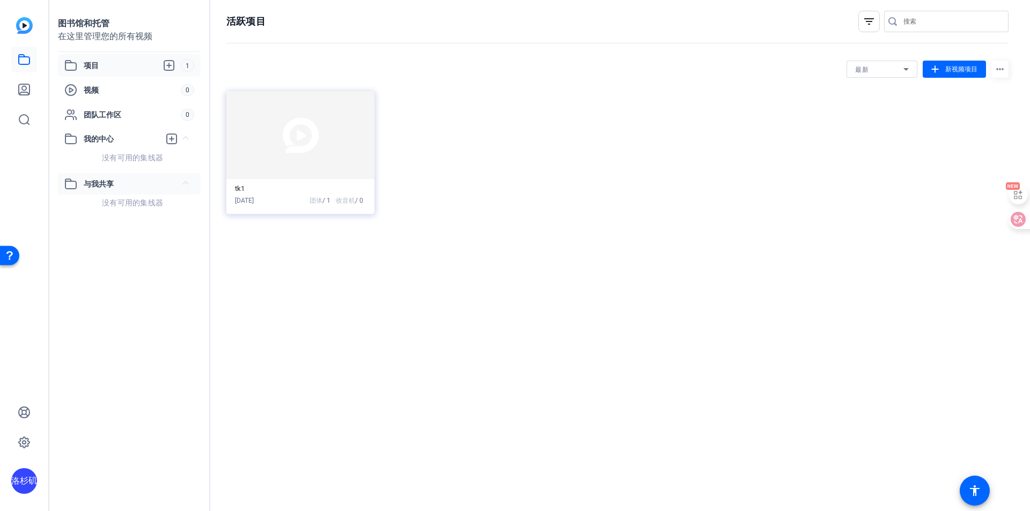
click at [192, 184] on mat-expansion-panel-header "与我共享" at bounding box center [129, 183] width 143 height 21
click at [31, 111] on link at bounding box center [24, 120] width 26 height 26
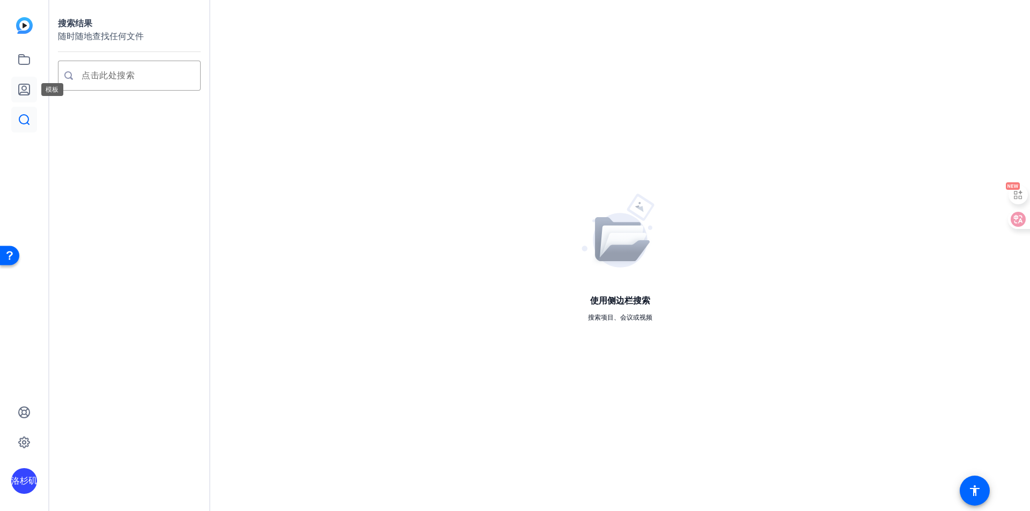
click at [27, 90] on icon at bounding box center [24, 89] width 13 height 13
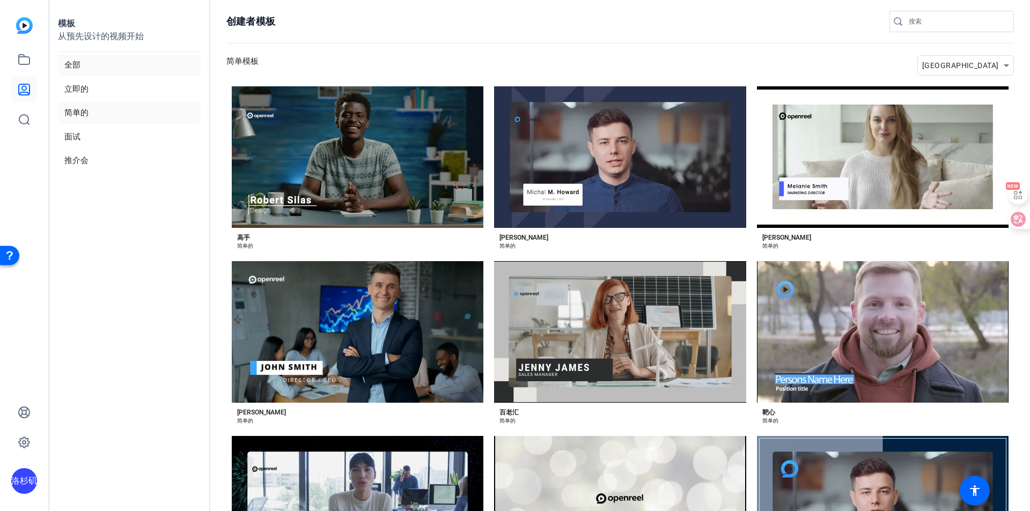
click at [90, 63] on li "全部" at bounding box center [129, 65] width 143 height 22
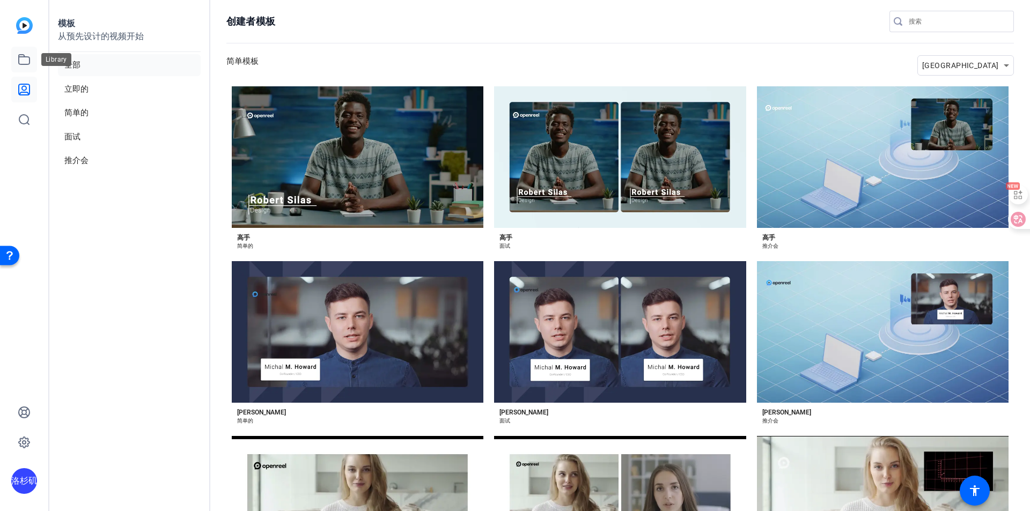
click at [19, 47] on link at bounding box center [24, 60] width 26 height 26
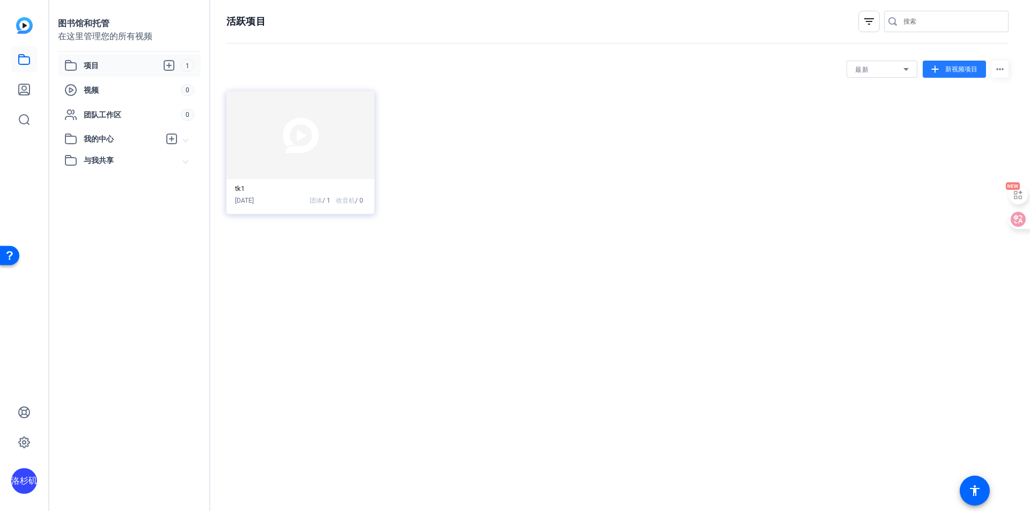
click at [974, 73] on span "新视频项目" at bounding box center [962, 69] width 32 height 10
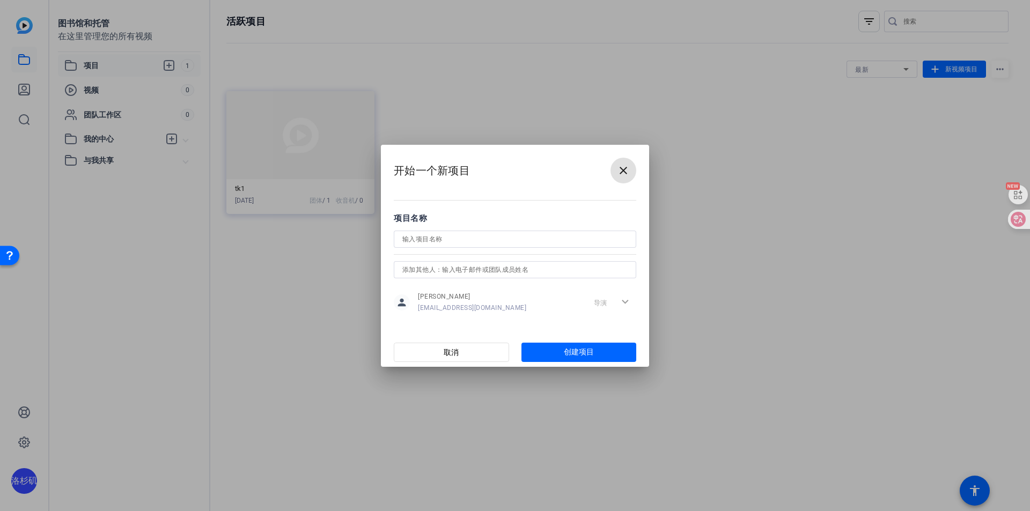
click at [625, 170] on mat-icon "close" at bounding box center [623, 170] width 13 height 13
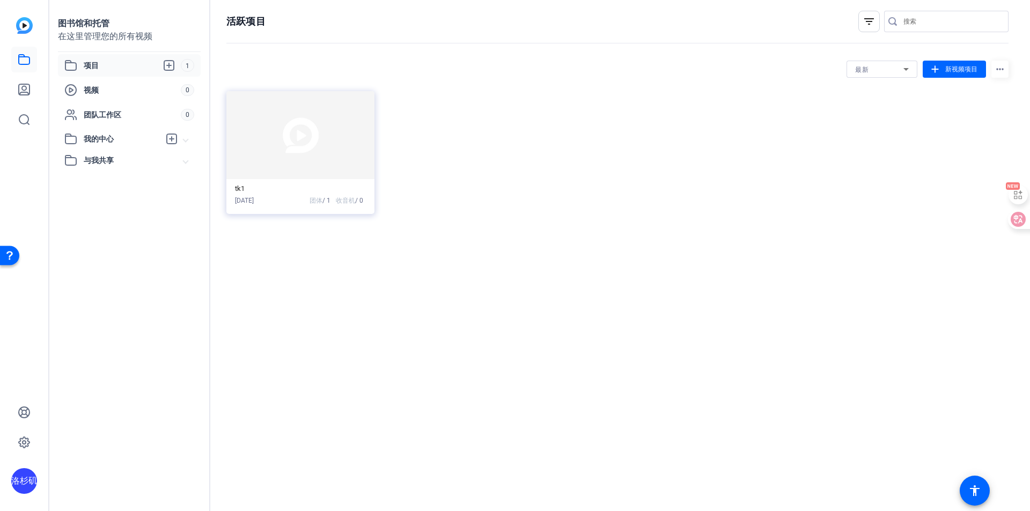
drag, startPoint x: 791, startPoint y: 154, endPoint x: 811, endPoint y: 150, distance: 20.7
click at [795, 154] on div "tk1 [DATE] 团体 / 1 收音机 / 0" at bounding box center [617, 152] width 782 height 123
click at [996, 71] on mat-icon "more_horiz" at bounding box center [1000, 69] width 17 height 17
click at [1004, 69] on div at bounding box center [515, 255] width 1030 height 511
click at [750, 229] on div "活跃项目 filter_list 最新 add 新视频项目 more_horiz tk1 [DATE] 团体 / 1 收音机 / 0" at bounding box center [617, 255] width 815 height 511
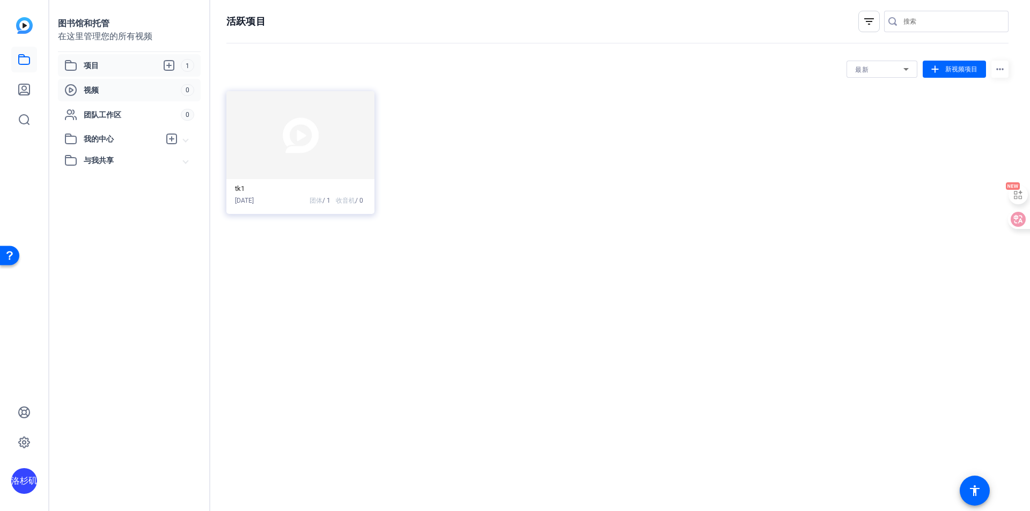
click at [142, 92] on span "视频" at bounding box center [132, 90] width 97 height 11
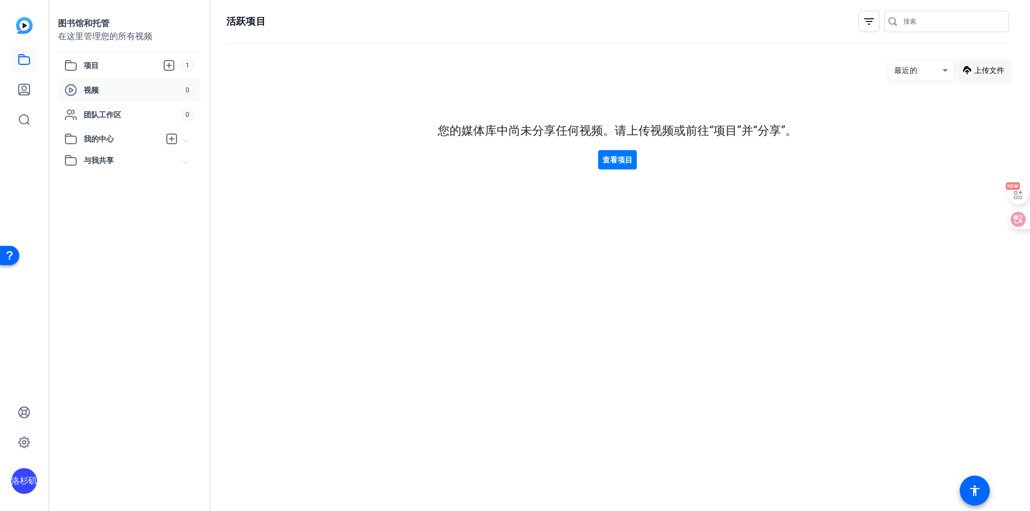
click at [985, 70] on font "上传文件" at bounding box center [990, 70] width 30 height 9
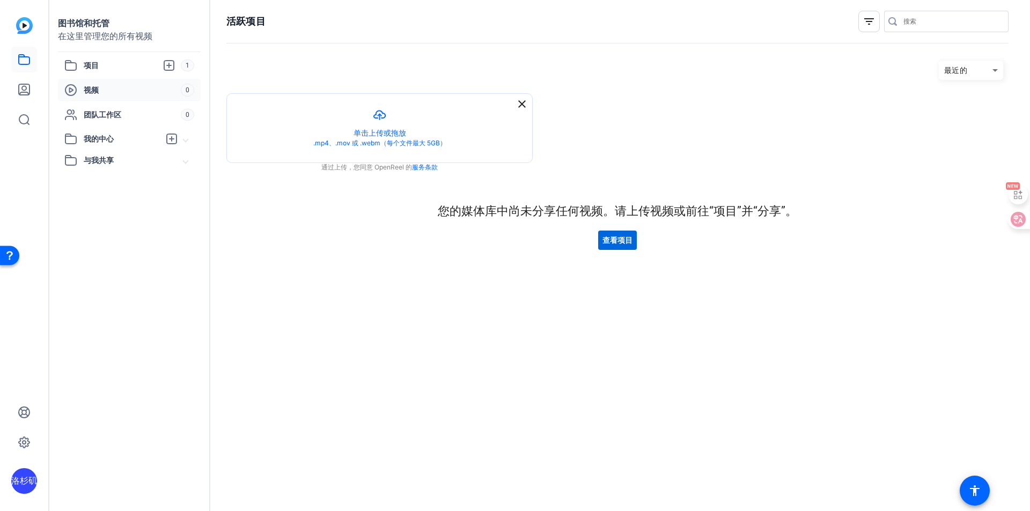
click at [610, 238] on font "查看项目" at bounding box center [618, 240] width 30 height 9
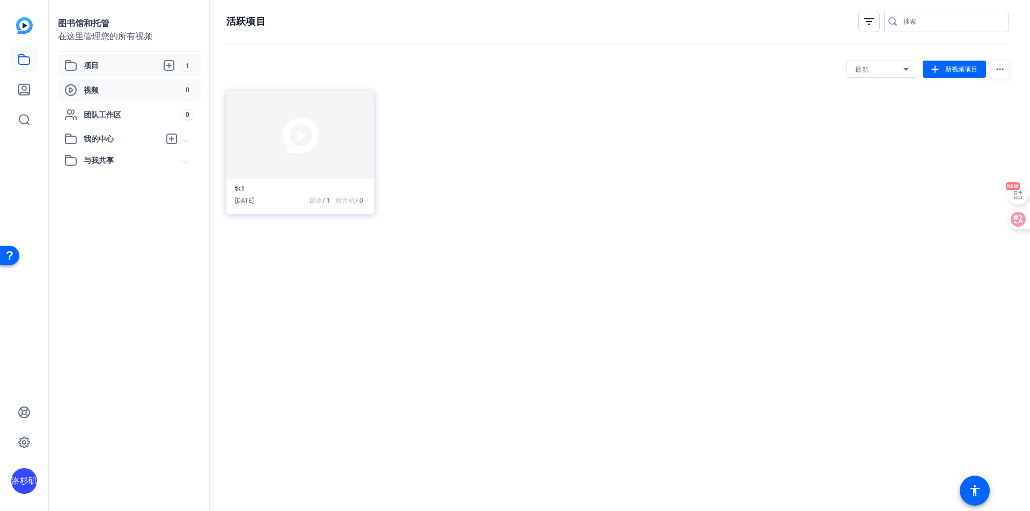
click at [124, 85] on span "视频" at bounding box center [132, 90] width 97 height 11
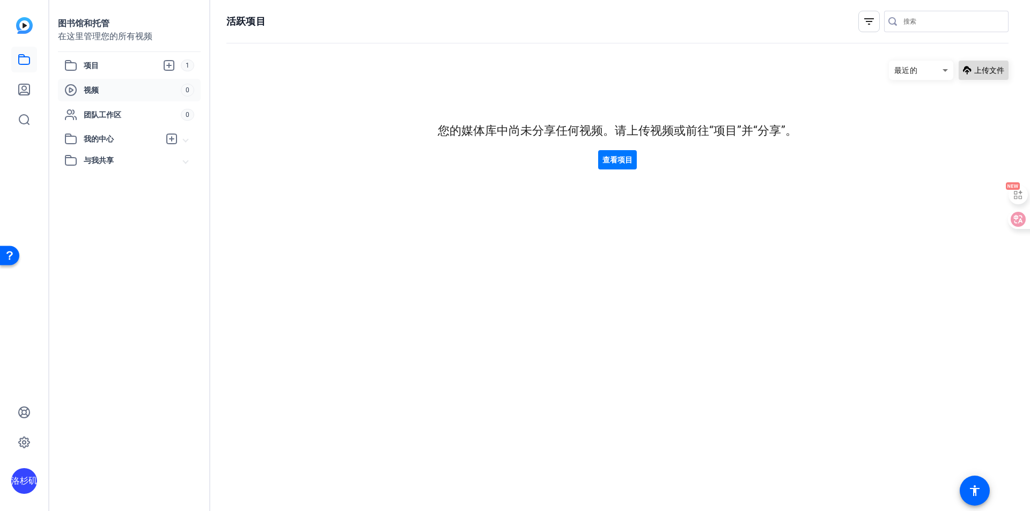
click at [963, 68] on span at bounding box center [984, 70] width 50 height 26
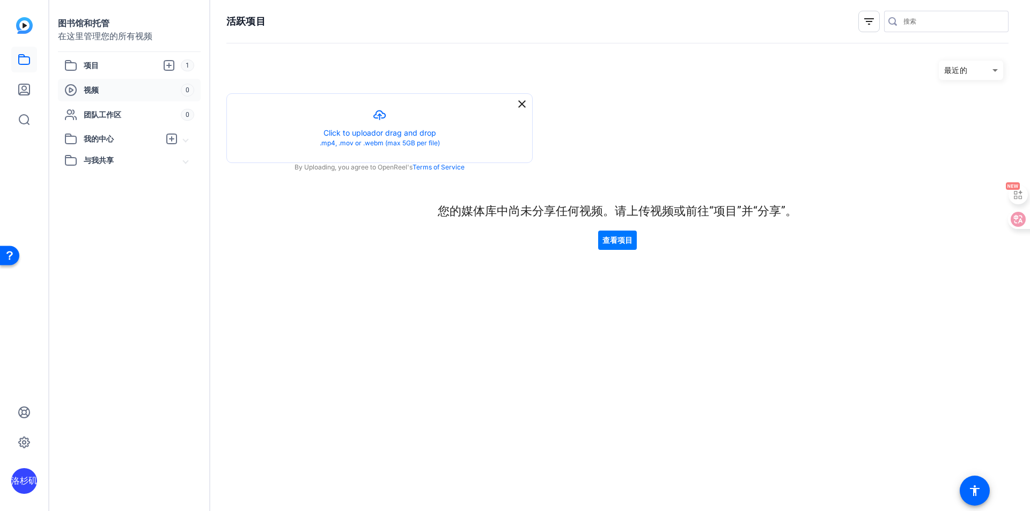
drag, startPoint x: 718, startPoint y: 212, endPoint x: 796, endPoint y: 215, distance: 78.9
click at [796, 215] on font "您的媒体库中尚未分享任何视频。请上传视频或前往“项目”并“分享”。" at bounding box center [618, 210] width 360 height 13
drag, startPoint x: 724, startPoint y: 291, endPoint x: 708, endPoint y: 287, distance: 16.5
click at [724, 291] on hosting-listing "最近的 close Created with sketchtool. Click to upload or drag and drop .mp4, .mov …" at bounding box center [617, 275] width 782 height 440
click at [375, 100] on button "button" at bounding box center [379, 128] width 305 height 69
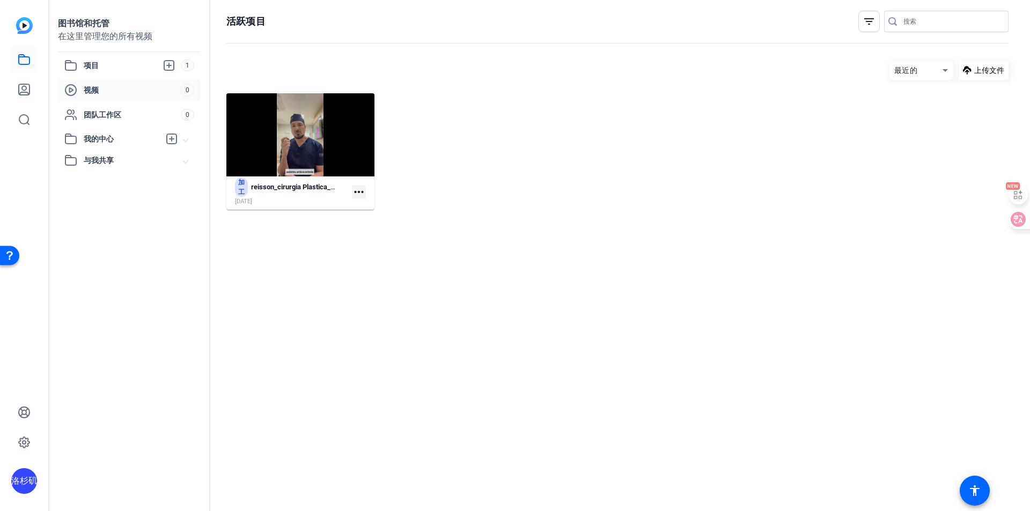
click at [480, 318] on hosting-listing "最近的 上传文件 加工 reisson_cirurgia Plastica_AQM3rZzV-cjAa_TDbHpBHyHBbSBIvNCWmJpCUDVh6…" at bounding box center [617, 275] width 782 height 440
click at [302, 149] on mat-tooltip-component "dr.reisson_cirurgiaplastica_AQM3rZzV-cjAa_TDbHpBHyHBbSBIvNCWmJpCUDVh6JEnMO2K1KT…" at bounding box center [294, 146] width 107 height 64
click at [239, 188] on span "加工" at bounding box center [241, 187] width 13 height 19
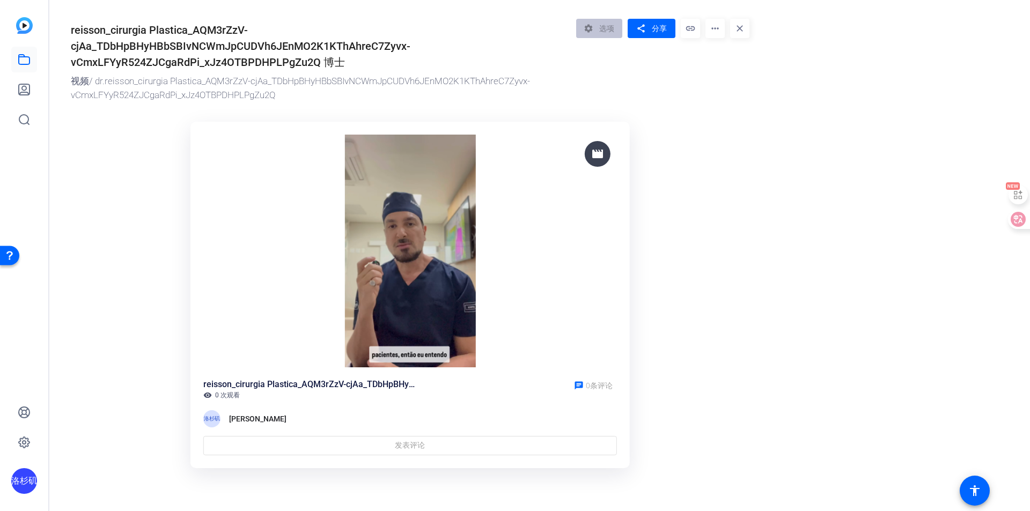
click at [407, 327] on img at bounding box center [410, 251] width 414 height 233
click at [443, 214] on img at bounding box center [410, 251] width 414 height 233
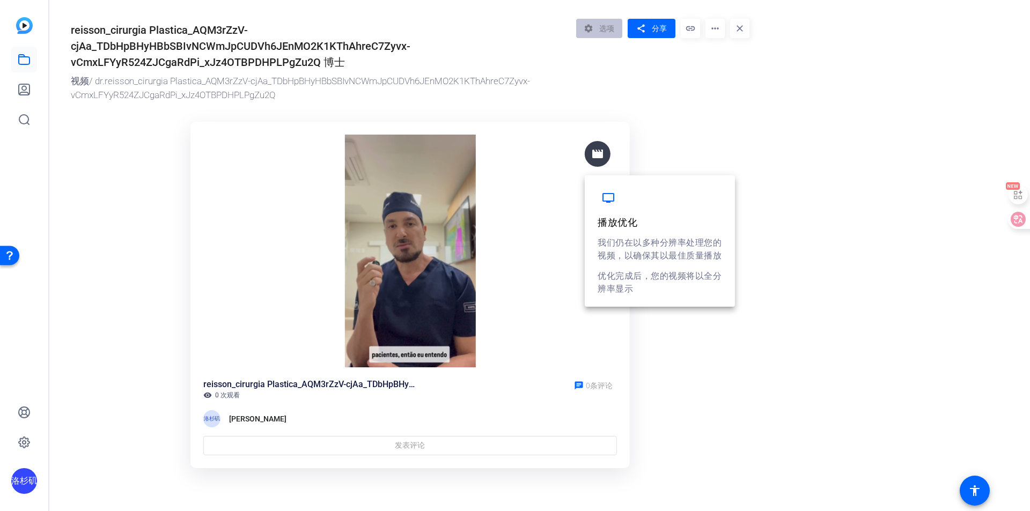
click at [592, 159] on mat-icon "movie" at bounding box center [597, 154] width 13 height 13
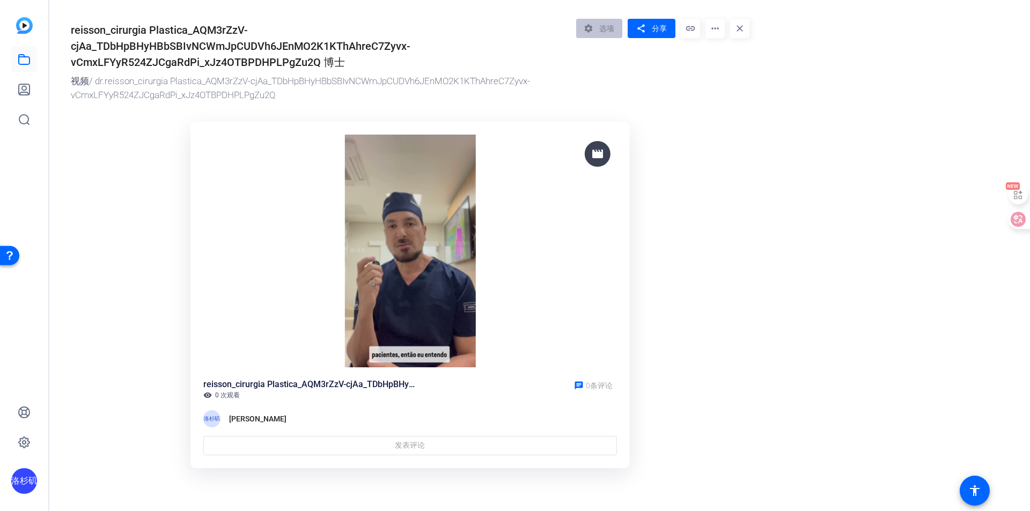
click at [303, 302] on img at bounding box center [410, 251] width 414 height 233
click at [25, 123] on icon at bounding box center [24, 120] width 10 height 10
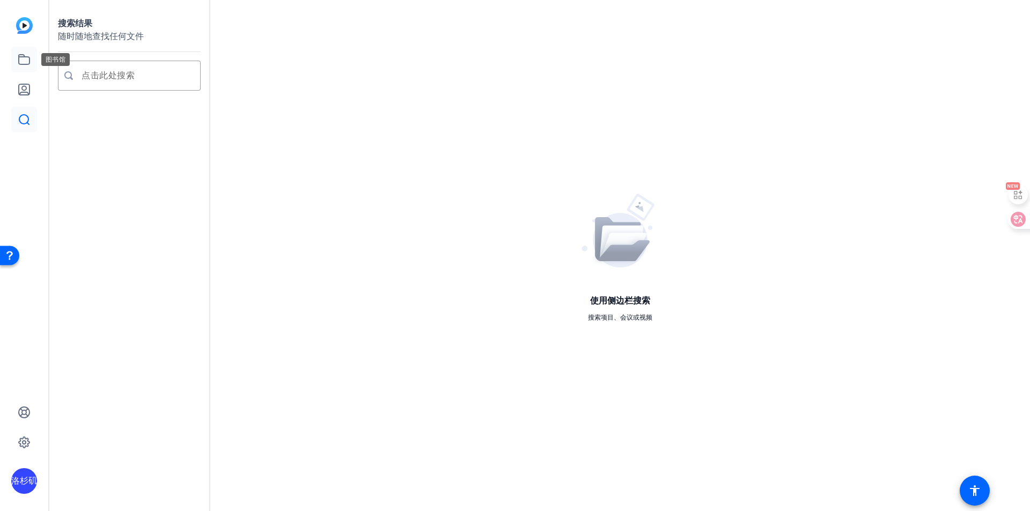
click at [21, 62] on icon at bounding box center [24, 59] width 13 height 13
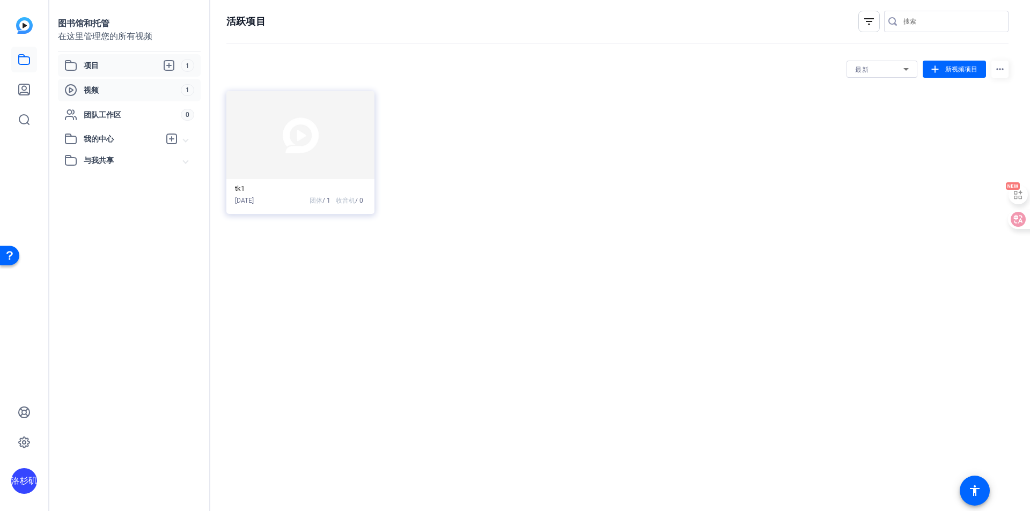
click at [98, 82] on div "视频 1" at bounding box center [129, 90] width 143 height 23
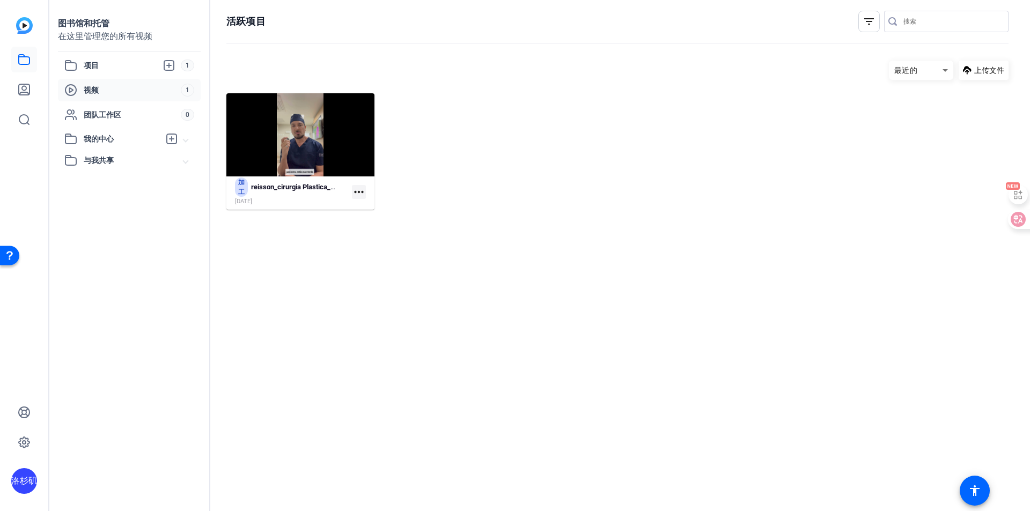
click at [360, 193] on mat-icon "more_horiz" at bounding box center [359, 192] width 14 height 14
click at [370, 208] on font "管理中心" at bounding box center [374, 208] width 27 height 8
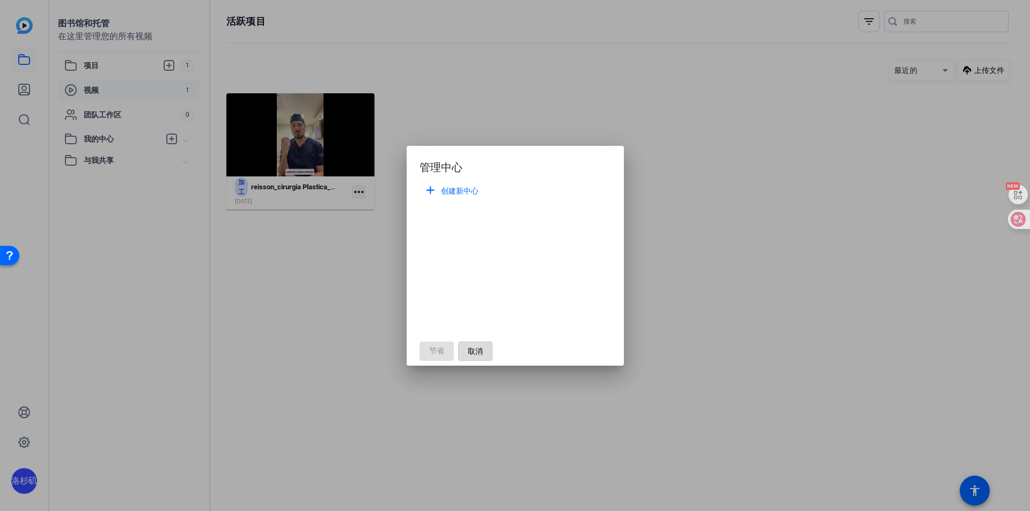
click at [484, 356] on span "button" at bounding box center [475, 352] width 33 height 26
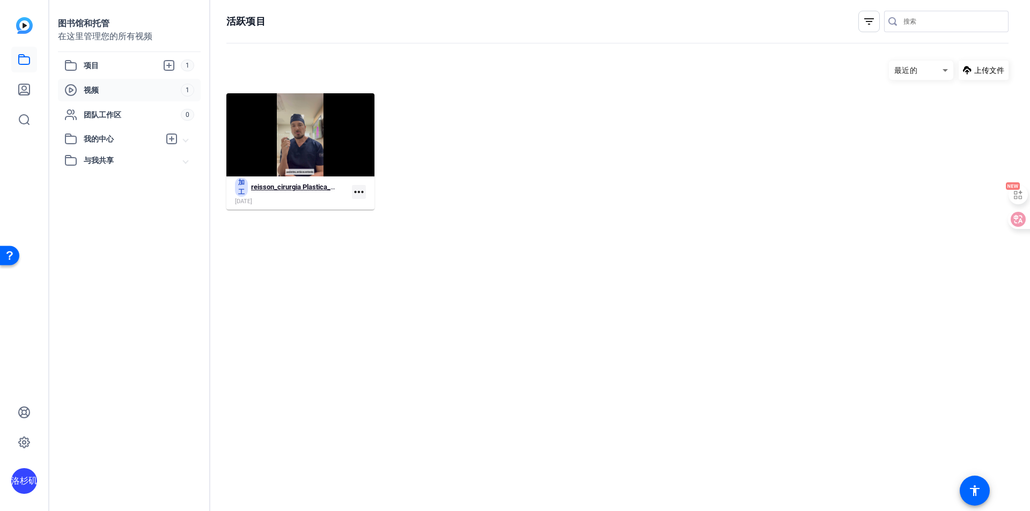
click at [246, 196] on div "加工 reisson_cirurgia Plastica_AQM3rZzV-cjAa_TDbHpBHyHBbSBIvNCWmJpCUDVh6JEnMO2K1K…" at bounding box center [287, 188] width 105 height 20
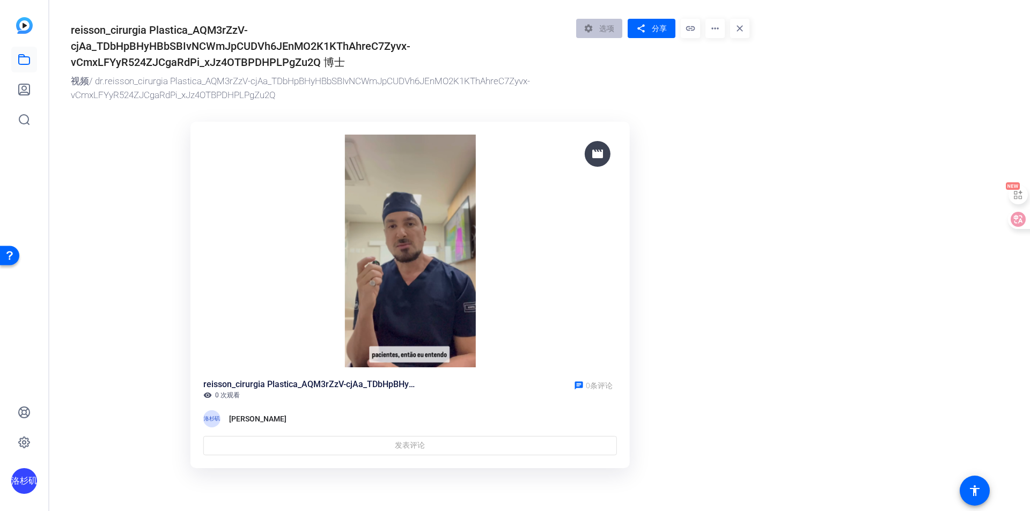
click at [423, 248] on img at bounding box center [410, 251] width 414 height 233
click at [596, 382] on div "chat 0条评论" at bounding box center [593, 384] width 47 height 13
click at [777, 376] on or-hosting-video-details "reisson_cirurgia Plastica_AQM3rZzV-cjAa_TDbHpBHyHBbSBIvNCWmJpCUDVh6JEnMO2K1KThA…" at bounding box center [537, 241] width 976 height 483
click at [975, 488] on mat-icon "accessibility" at bounding box center [975, 491] width 13 height 13
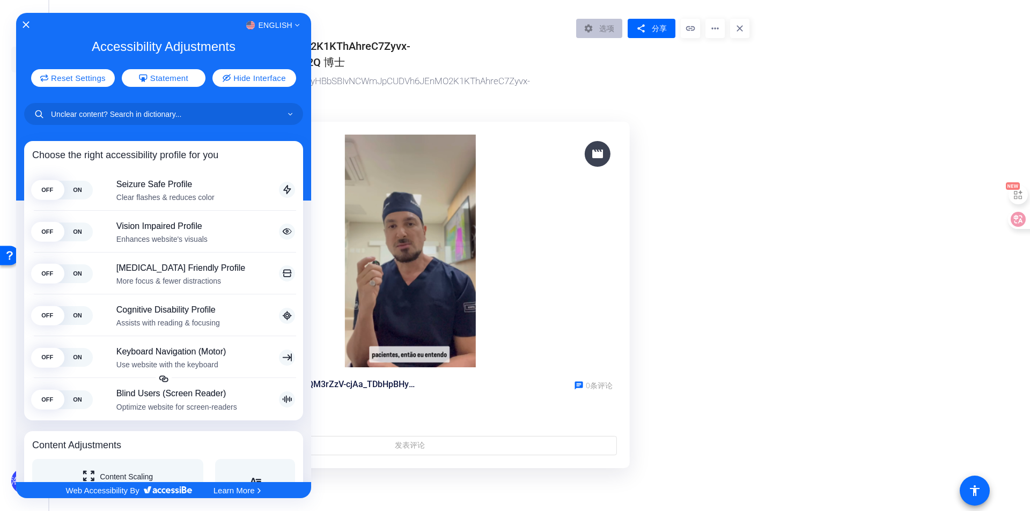
click at [975, 488] on div at bounding box center [515, 255] width 1030 height 511
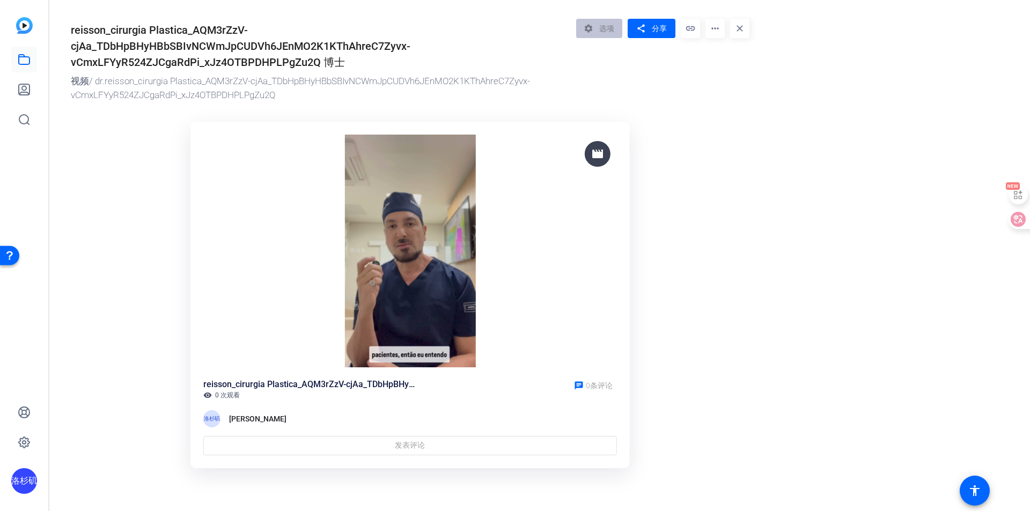
drag, startPoint x: 865, startPoint y: 419, endPoint x: 431, endPoint y: 408, distance: 433.2
click at [862, 419] on or-hosting-video-details "reisson_cirurgia Plastica_AQM3rZzV-cjAa_TDbHpBHyHBbSBIvNCWmJpCUDVh6JEnMO2K1KThA…" at bounding box center [537, 241] width 976 height 483
click at [236, 421] on font "[PERSON_NAME]" at bounding box center [257, 419] width 57 height 9
click at [13, 479] on font "洛杉矶" at bounding box center [24, 481] width 26 height 9
click at [57, 466] on font "[PERSON_NAME]" at bounding box center [80, 467] width 62 height 9
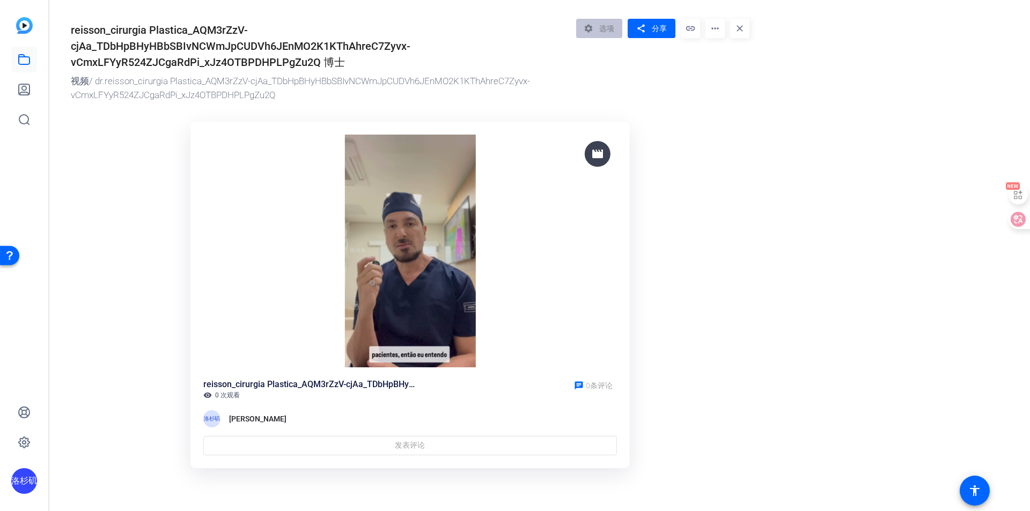
drag, startPoint x: 101, startPoint y: 396, endPoint x: 160, endPoint y: 394, distance: 59.1
click at [101, 396] on ktd-grid "movie reisson_cirurgia Plastica_AQM3rZzV-cjAa_TDbHpBHyHBbSBIvNCWmJpCUDVh6JEnMO2…" at bounding box center [410, 295] width 679 height 360
click at [237, 430] on div "reisson_cirurgia Plastica_AQM3rZzV-cjAa_TDbHpBHyHBbSBIvNCWmJpCUDVh6JEnMO2K1KThA…" at bounding box center [410, 416] width 414 height 77
click at [237, 422] on font "[PERSON_NAME]" at bounding box center [257, 419] width 57 height 9
click at [309, 448] on div "发表评论" at bounding box center [410, 445] width 414 height 19
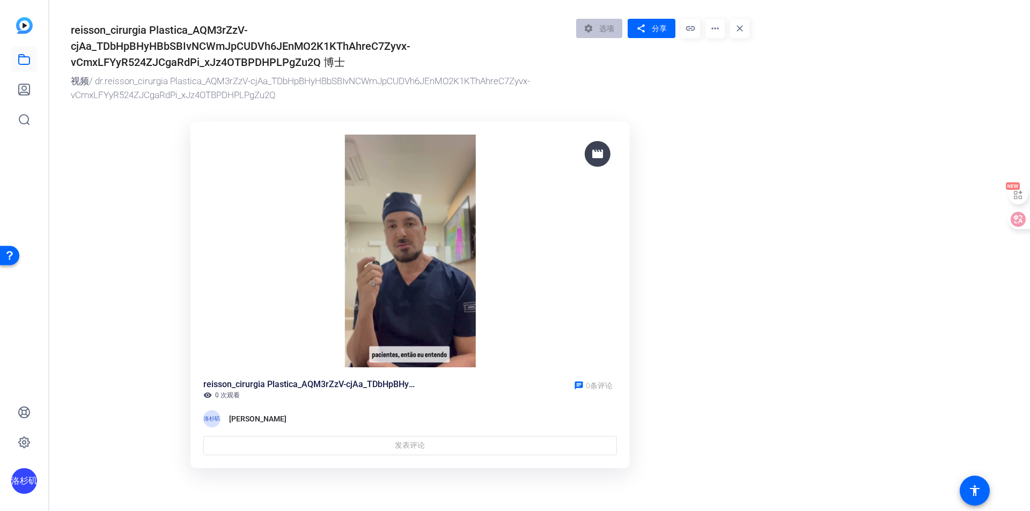
click at [240, 418] on font "[PERSON_NAME]" at bounding box center [257, 419] width 57 height 9
click at [33, 91] on link at bounding box center [24, 90] width 26 height 26
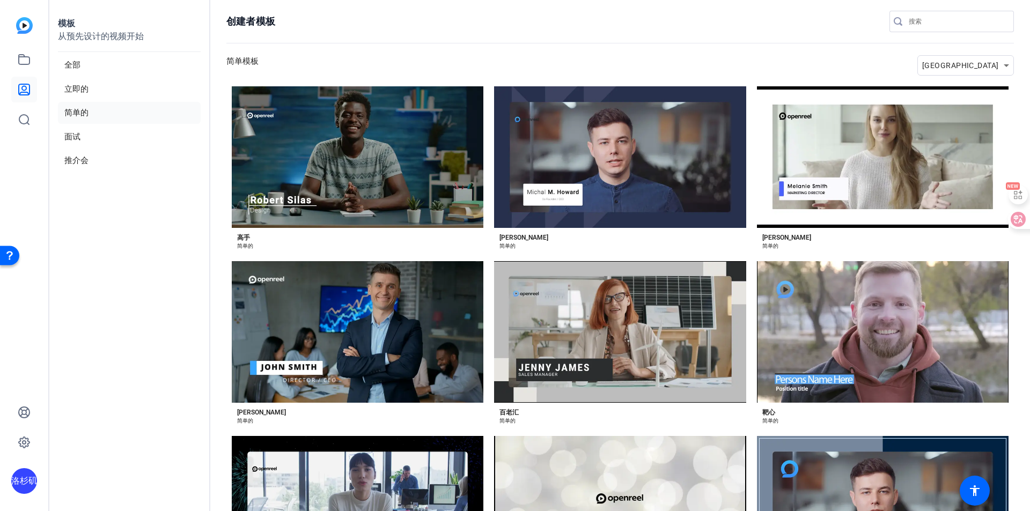
click at [32, 74] on div at bounding box center [24, 90] width 26 height 86
click at [31, 63] on link at bounding box center [24, 60] width 26 height 26
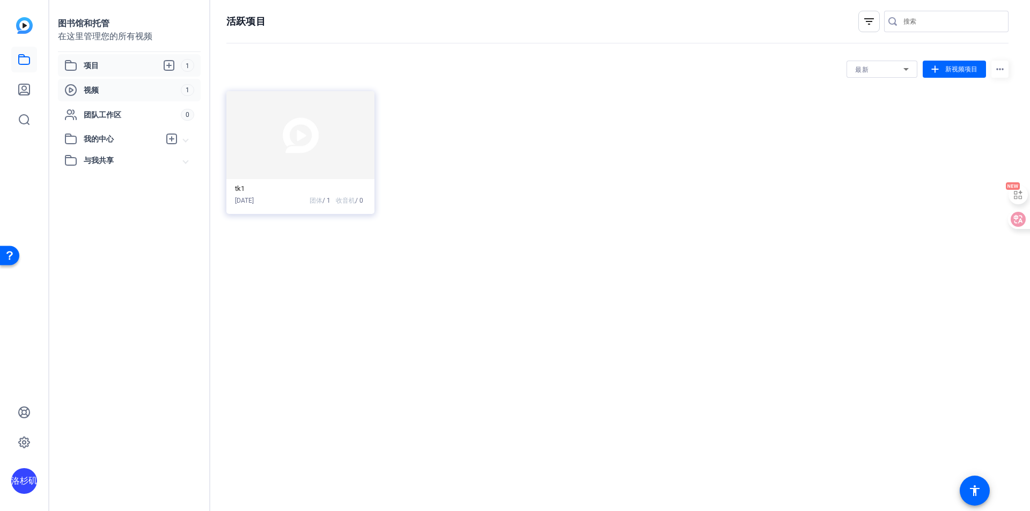
click at [85, 82] on div "视频 1" at bounding box center [129, 90] width 143 height 23
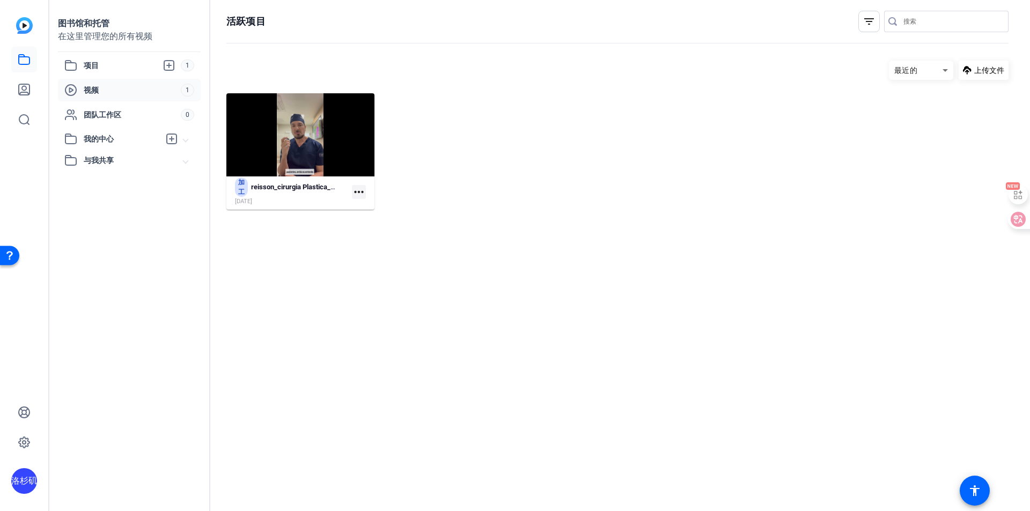
click at [32, 30] on img at bounding box center [24, 25] width 17 height 17
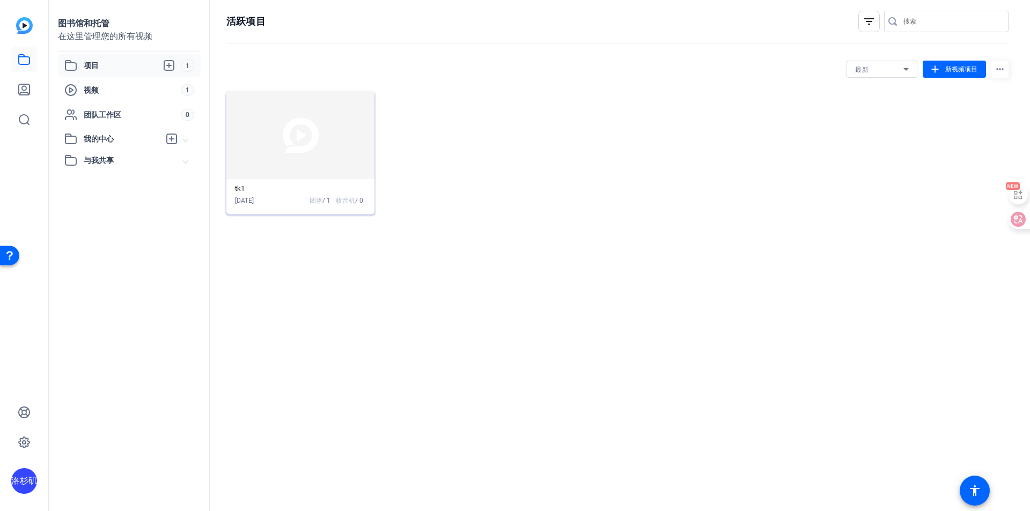
click at [320, 140] on img at bounding box center [300, 135] width 148 height 88
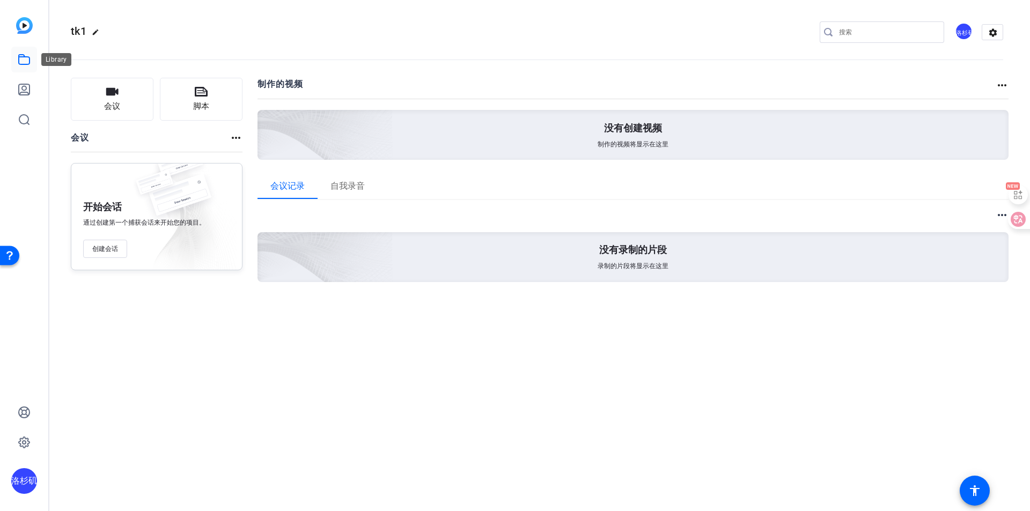
click at [26, 53] on icon at bounding box center [24, 59] width 13 height 13
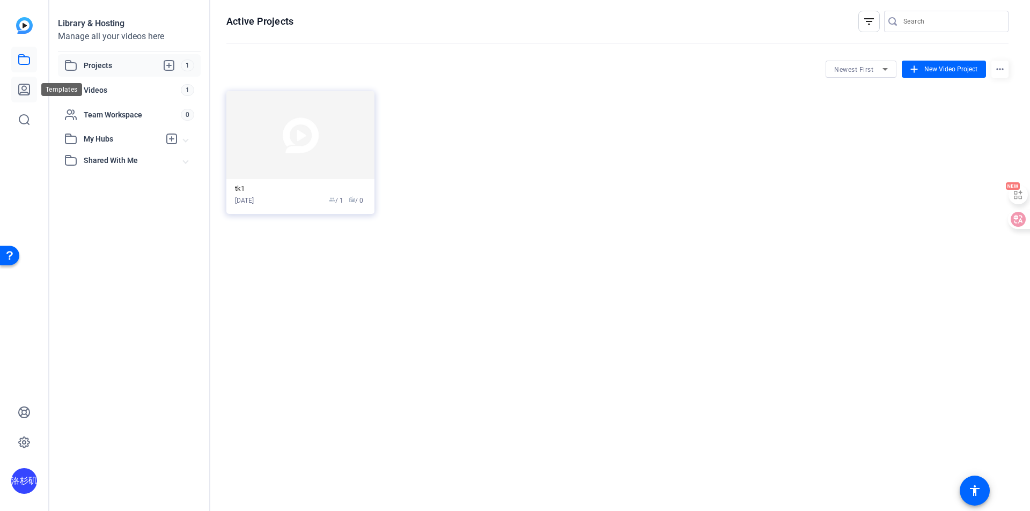
click at [24, 90] on icon at bounding box center [24, 89] width 13 height 13
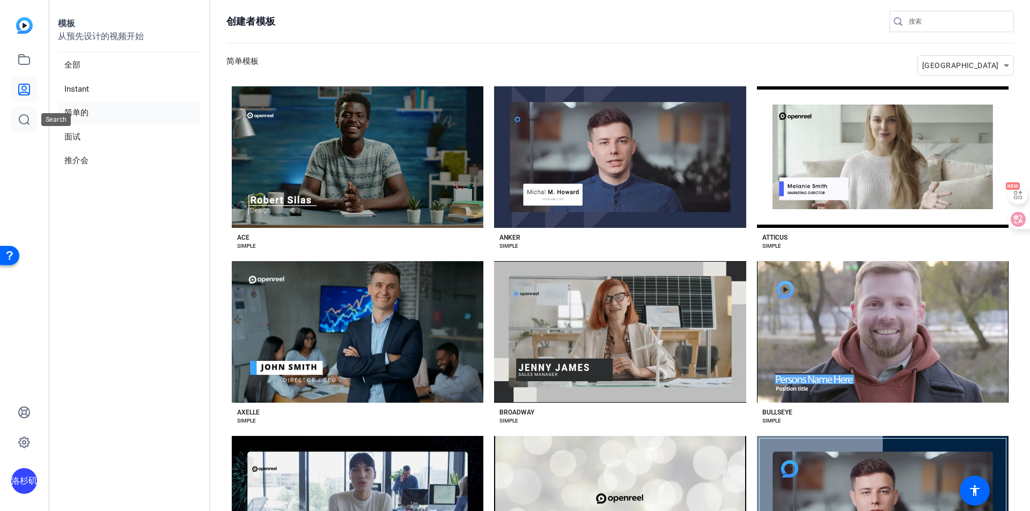
click at [34, 119] on link at bounding box center [24, 120] width 26 height 26
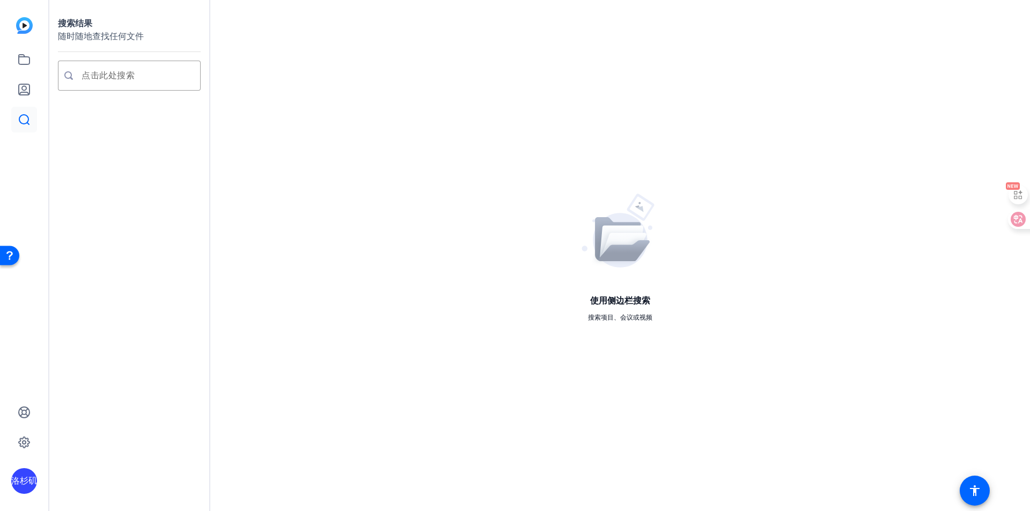
click at [20, 24] on img at bounding box center [24, 25] width 17 height 17
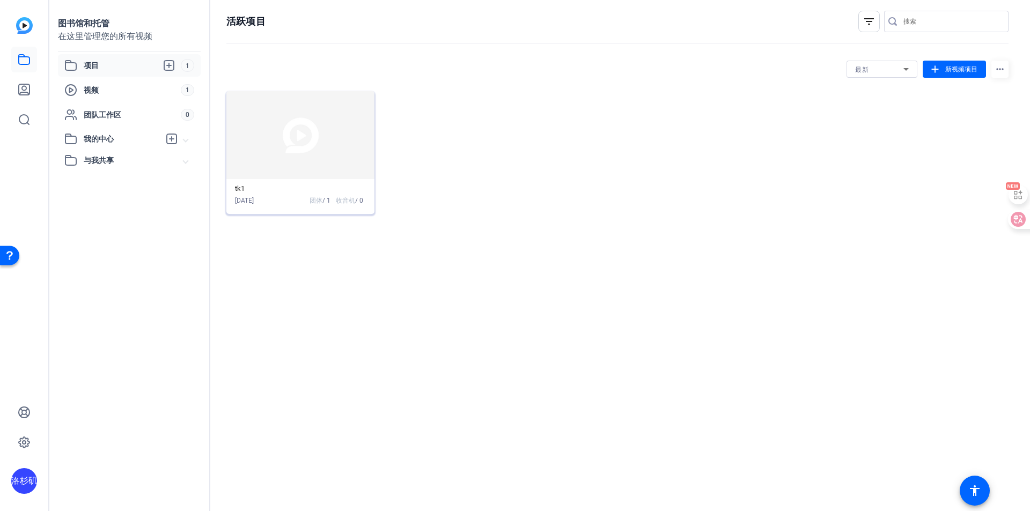
click at [310, 153] on img at bounding box center [300, 135] width 148 height 88
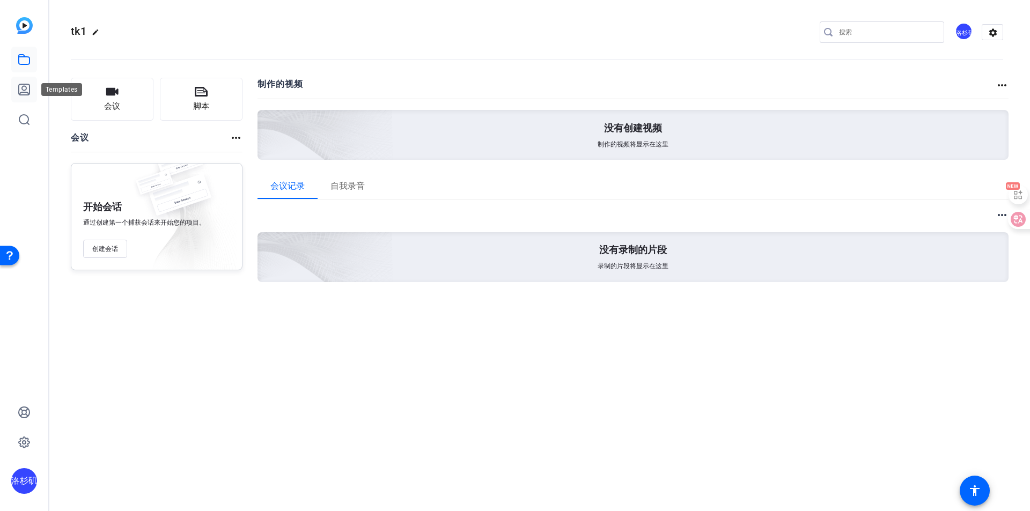
click at [29, 79] on link at bounding box center [24, 90] width 26 height 26
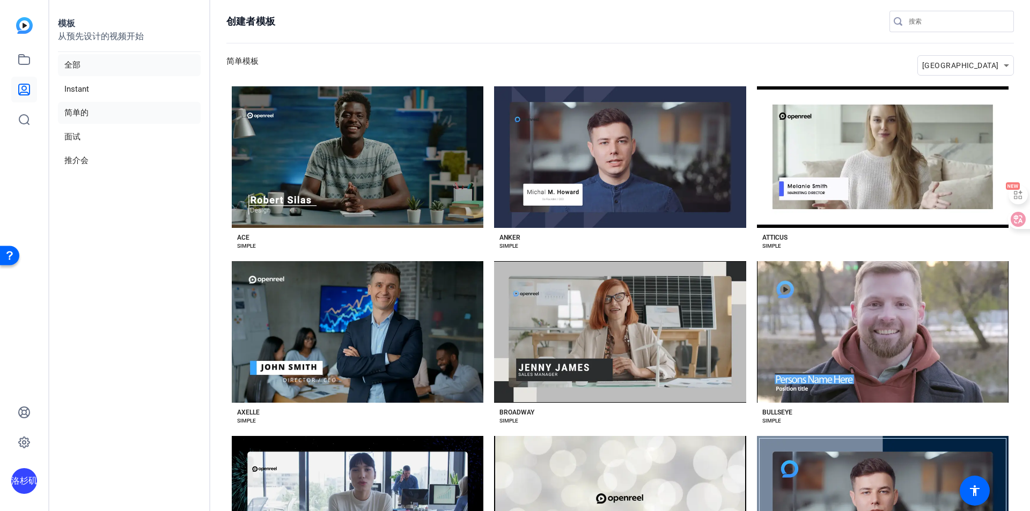
click at [108, 68] on li "全部" at bounding box center [129, 65] width 143 height 22
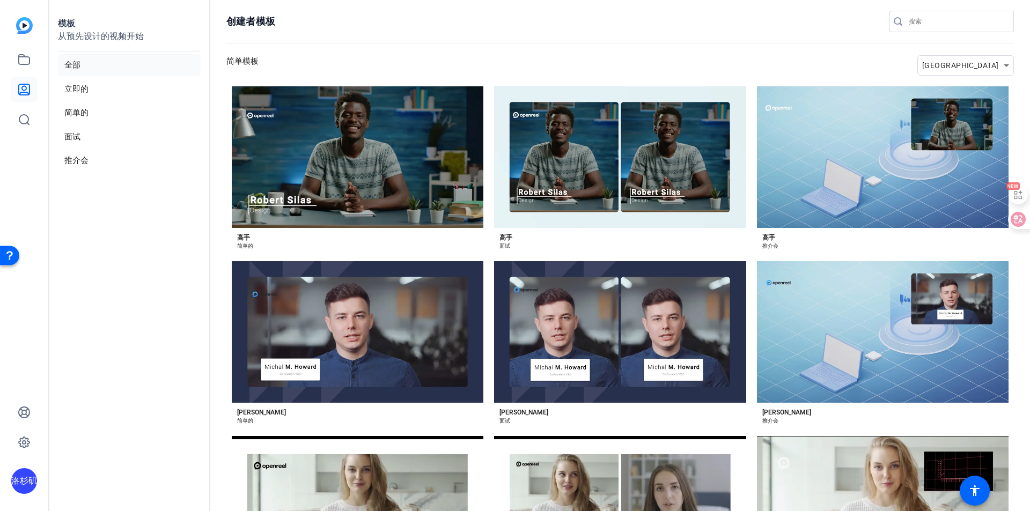
click at [24, 30] on img at bounding box center [24, 25] width 17 height 17
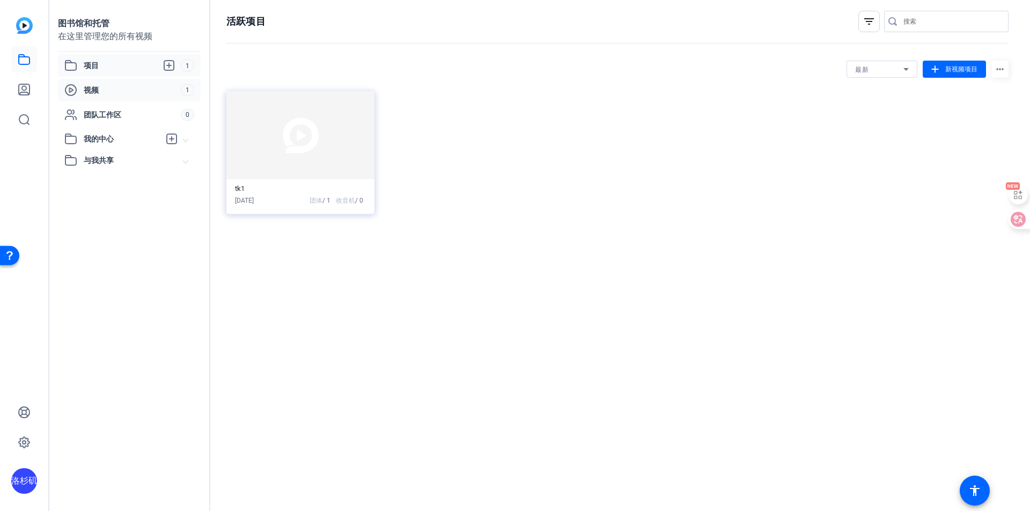
click at [194, 90] on span "1" at bounding box center [187, 90] width 13 height 12
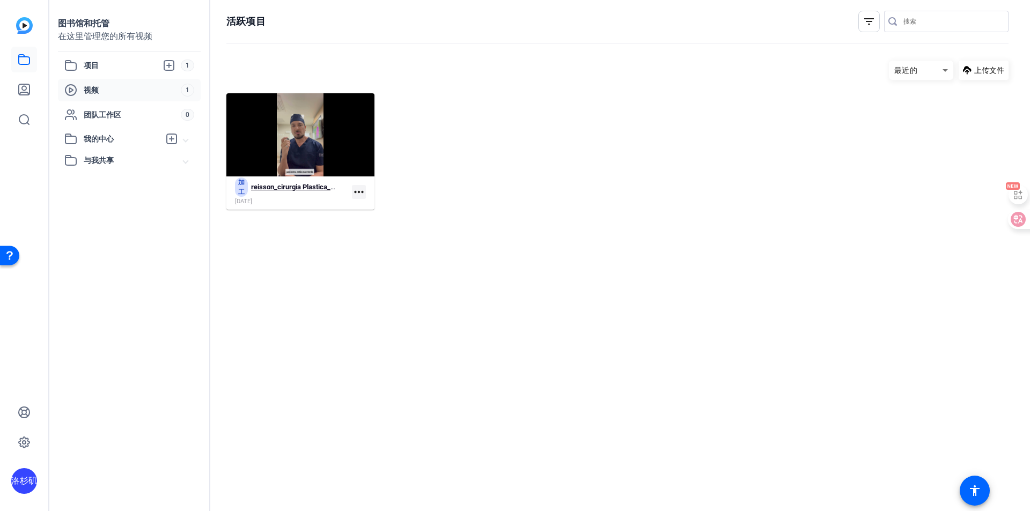
click at [243, 188] on font "加工" at bounding box center [241, 187] width 6 height 17
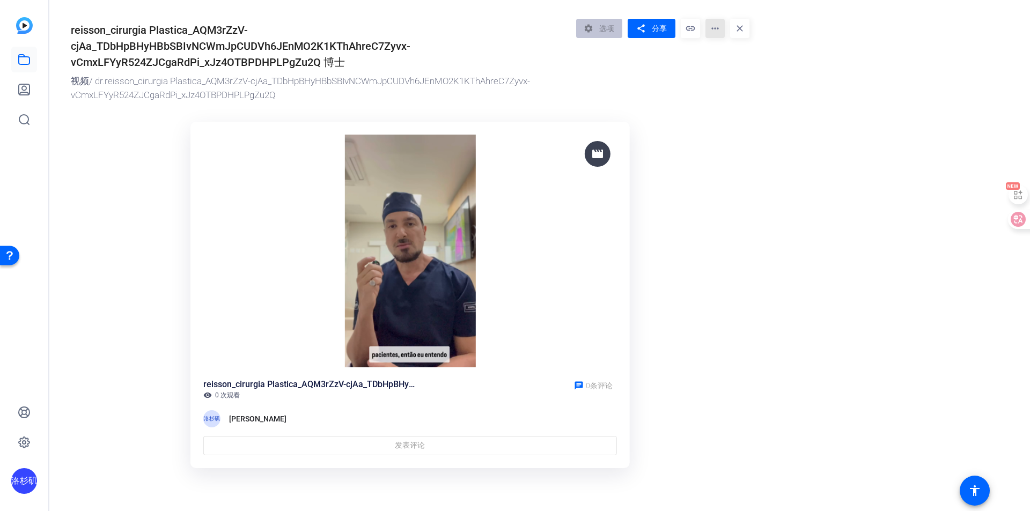
click at [718, 30] on mat-icon "more_horiz" at bounding box center [715, 28] width 19 height 19
click at [718, 30] on div at bounding box center [515, 255] width 1030 height 511
click at [451, 82] on font "/ dr.reisson_cirurgia Plastica_AQM3rZzV-cjAa_TDbHpBHyHBbSBIvNCWmJpCUDVh6JEnMO2K…" at bounding box center [300, 88] width 459 height 25
click at [413, 250] on img at bounding box center [410, 251] width 414 height 233
click at [341, 67] on font "reisson_cirurgia Plastica_AQM3rZzV-cjAa_TDbHpBHyHBbSBIvNCWmJpCUDVh6JEnMO2K1KThA…" at bounding box center [241, 46] width 340 height 45
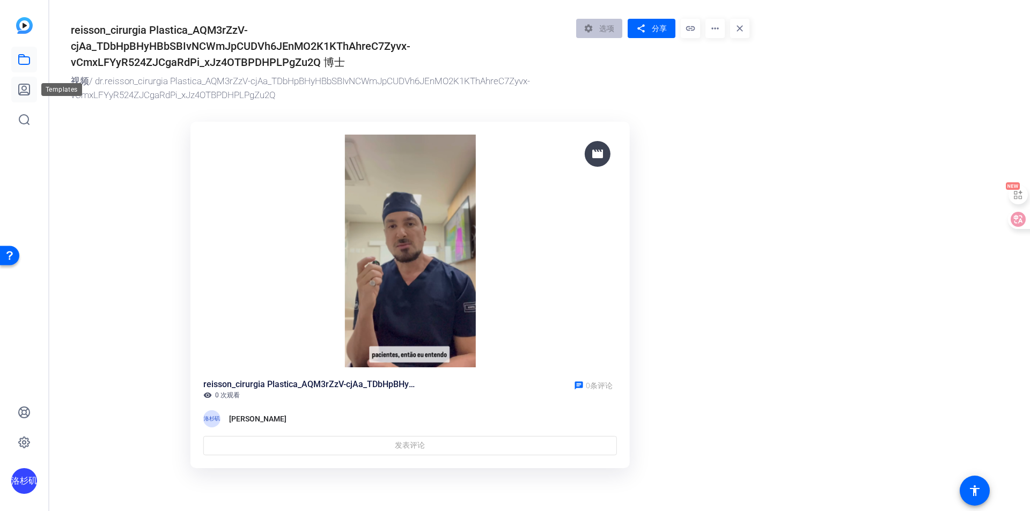
click at [36, 87] on link at bounding box center [24, 90] width 26 height 26
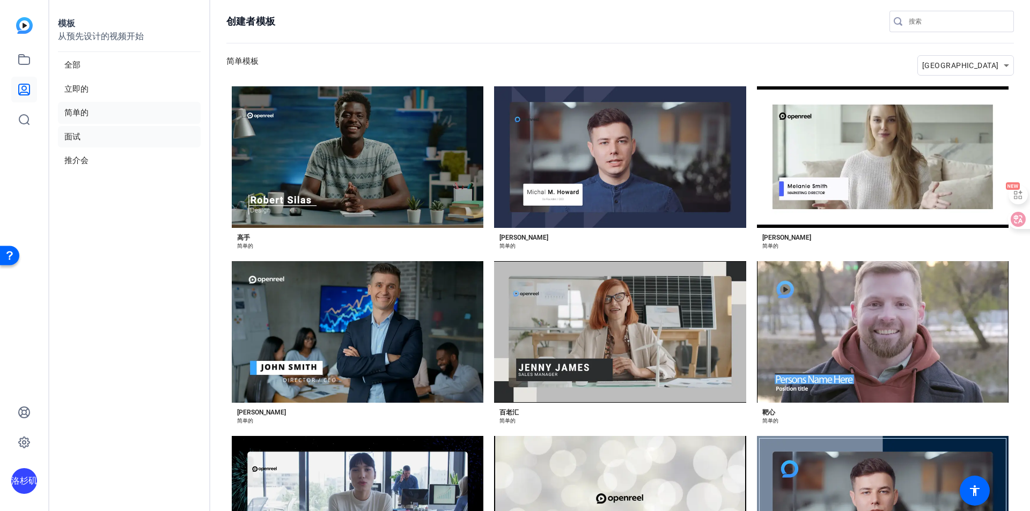
click at [129, 138] on li "面试" at bounding box center [129, 137] width 143 height 22
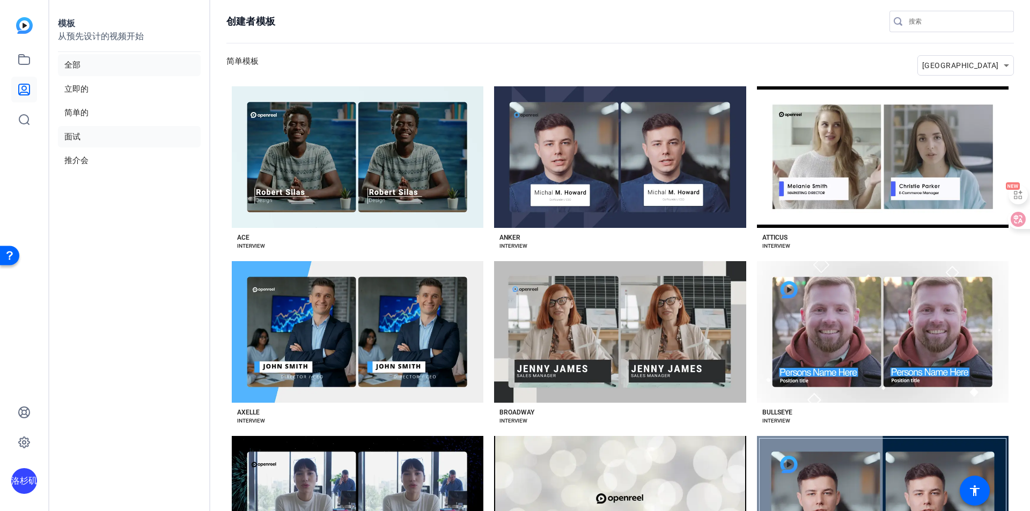
click at [128, 69] on li "全部" at bounding box center [129, 65] width 143 height 22
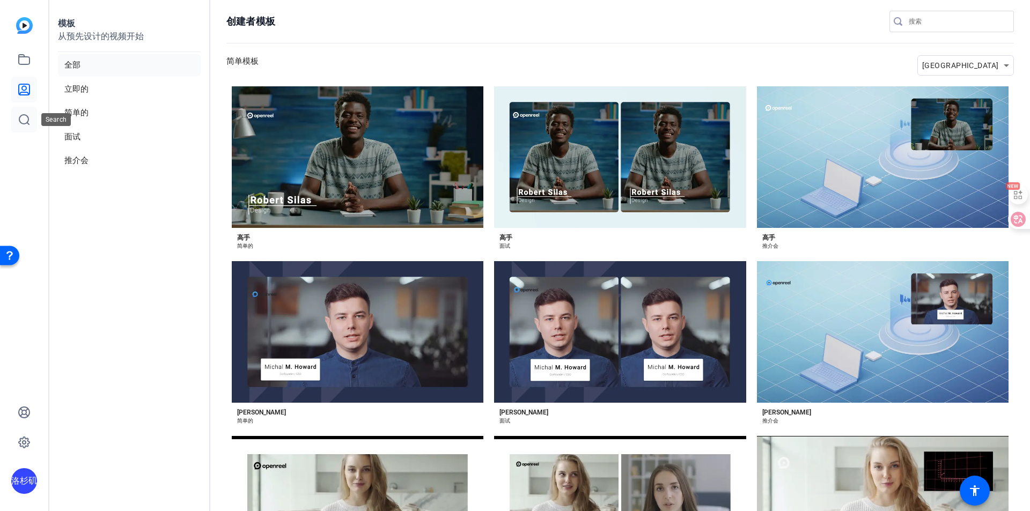
click at [29, 116] on icon at bounding box center [24, 119] width 13 height 13
